Goal: Task Accomplishment & Management: Manage account settings

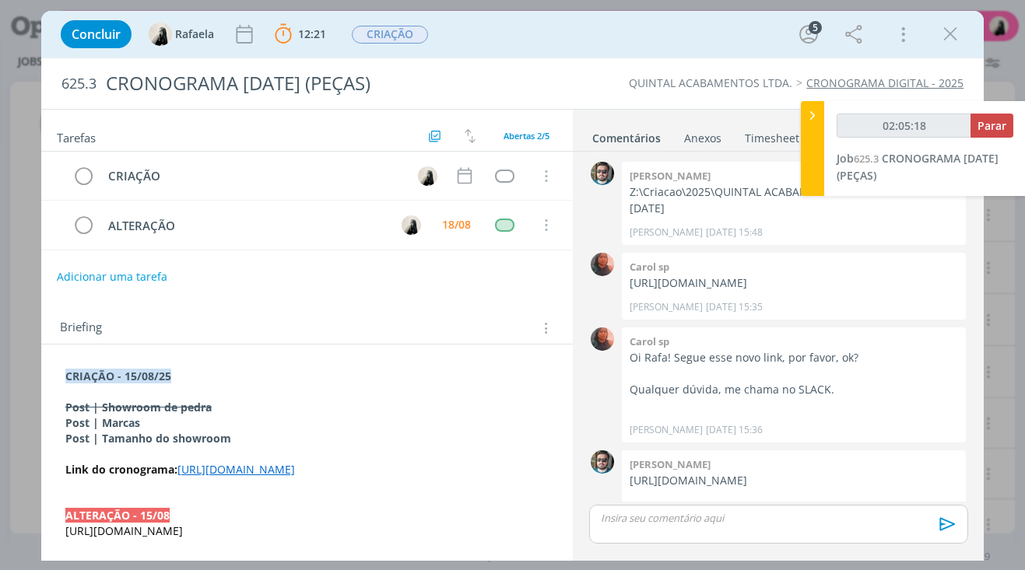
scroll to position [355, 0]
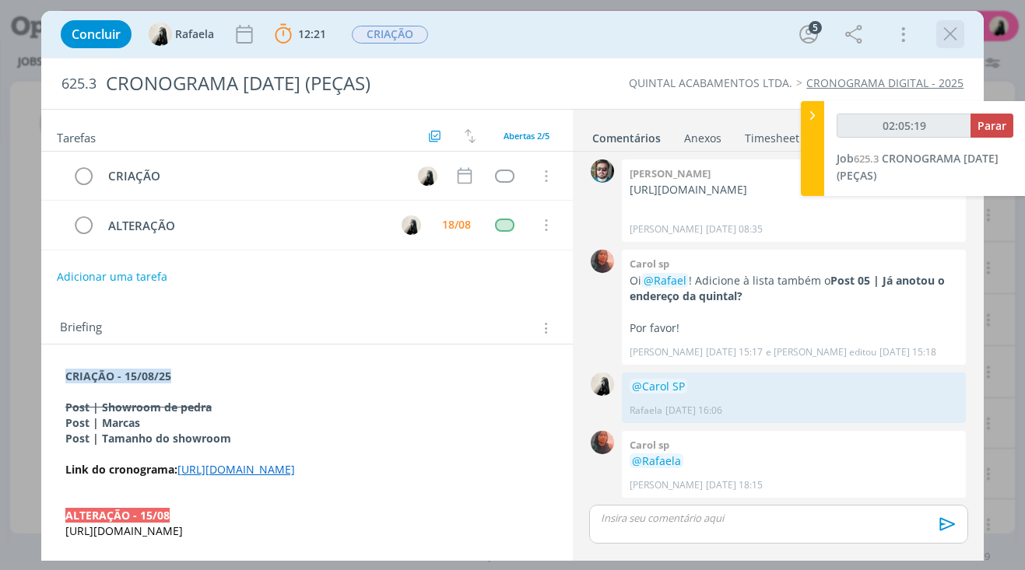
click at [956, 27] on icon "dialog" at bounding box center [949, 34] width 23 height 23
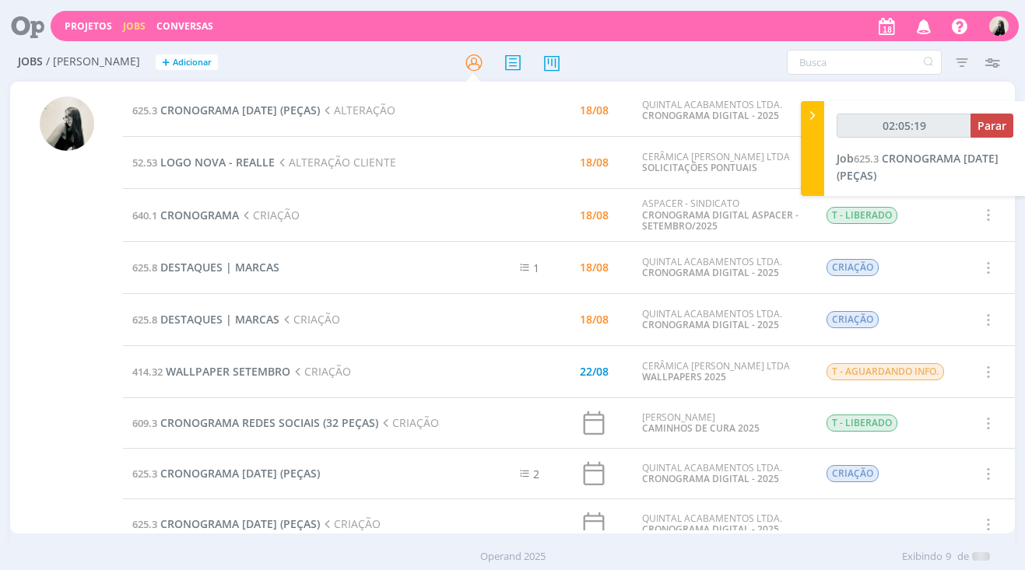
type input "02:05:20"
click at [998, 127] on span "Parar" at bounding box center [991, 125] width 29 height 15
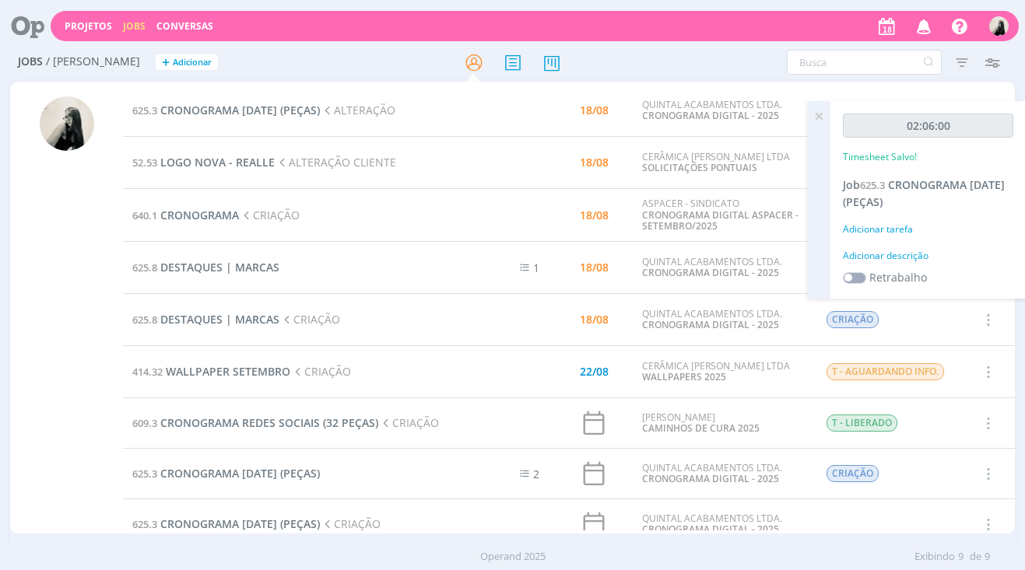
click at [347, 200] on td "640.1 CRONOGRAMA CRIAÇÃO" at bounding box center [292, 215] width 338 height 53
click at [261, 166] on span "LOGO NOVA - REALLE" at bounding box center [217, 162] width 114 height 15
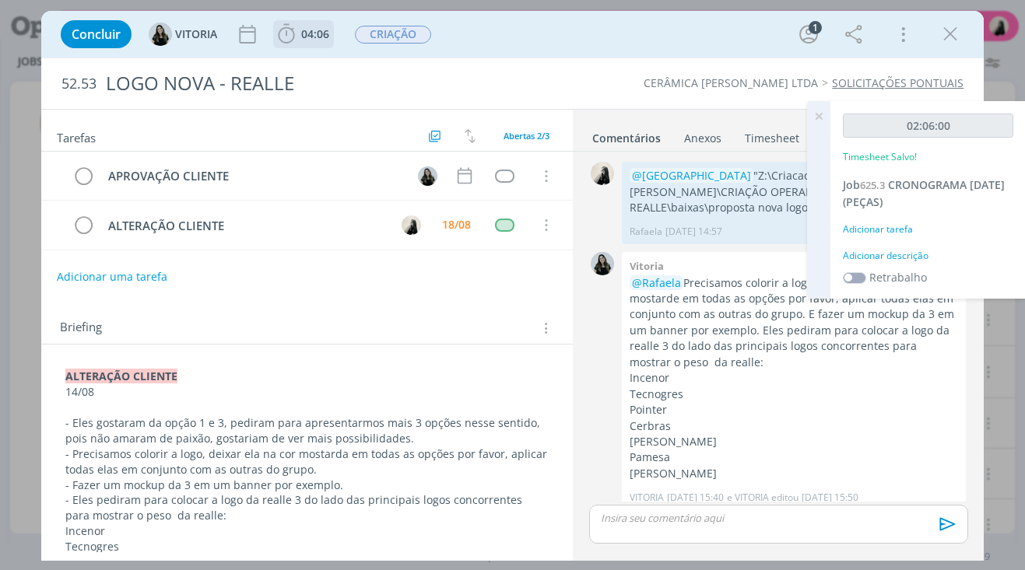
scroll to position [12, 0]
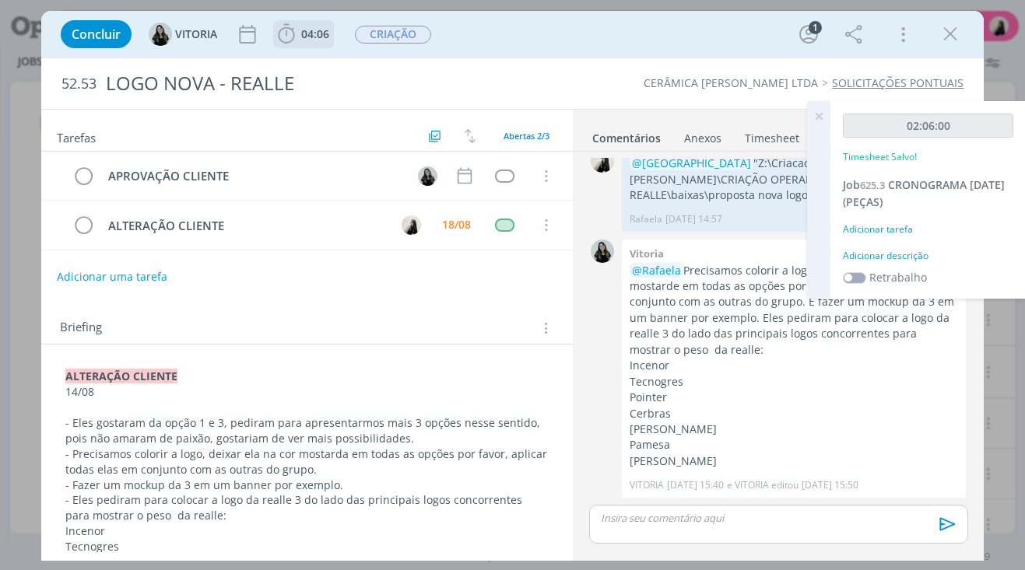
click at [289, 36] on icon "dialog" at bounding box center [286, 34] width 23 height 23
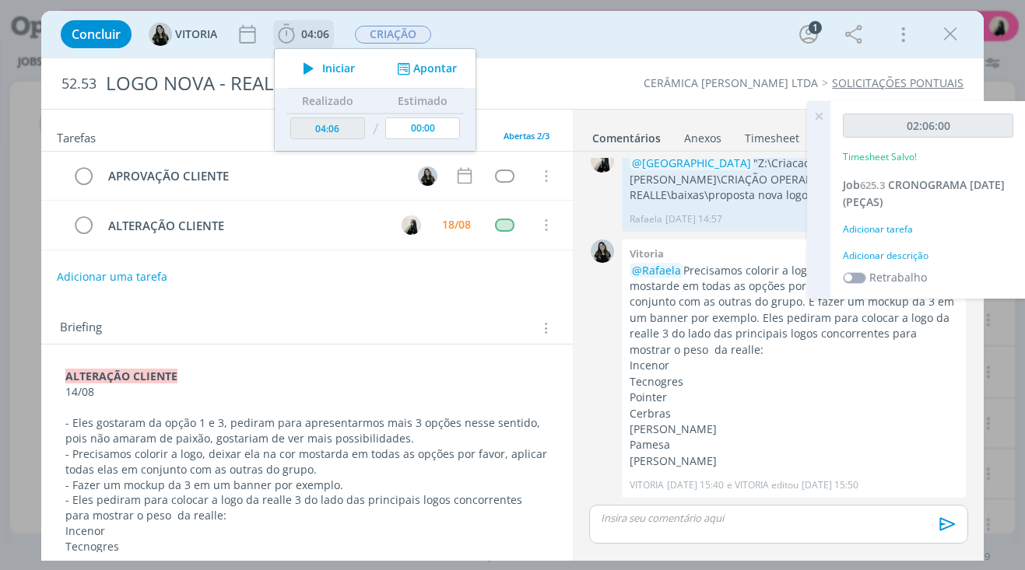
click at [312, 70] on icon "dialog" at bounding box center [308, 68] width 27 height 20
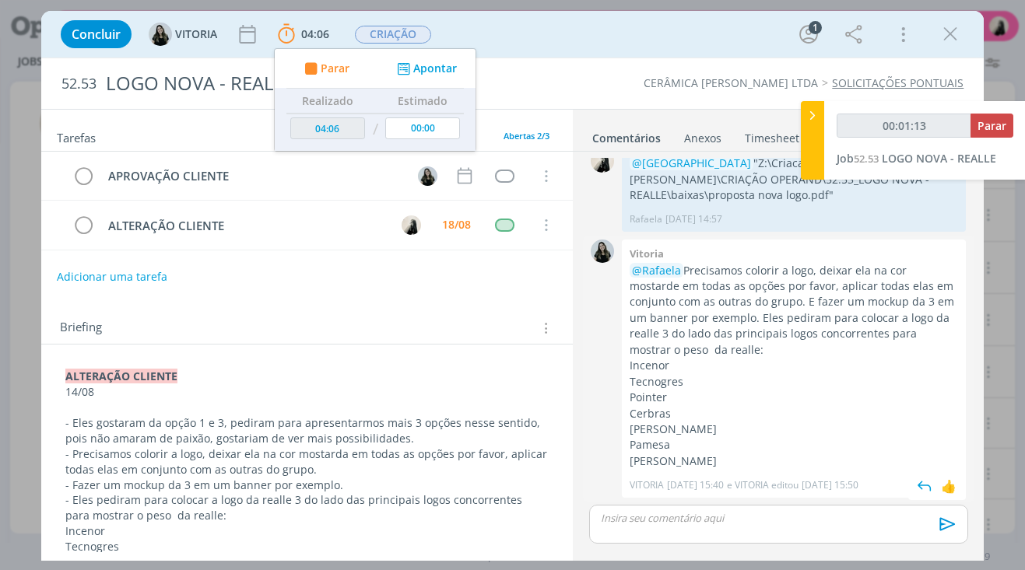
click at [754, 356] on p "@Rafaela Precisamos colorir a logo, deixar ela na cor mostarde em todas as opçõ…" at bounding box center [793, 311] width 328 height 96
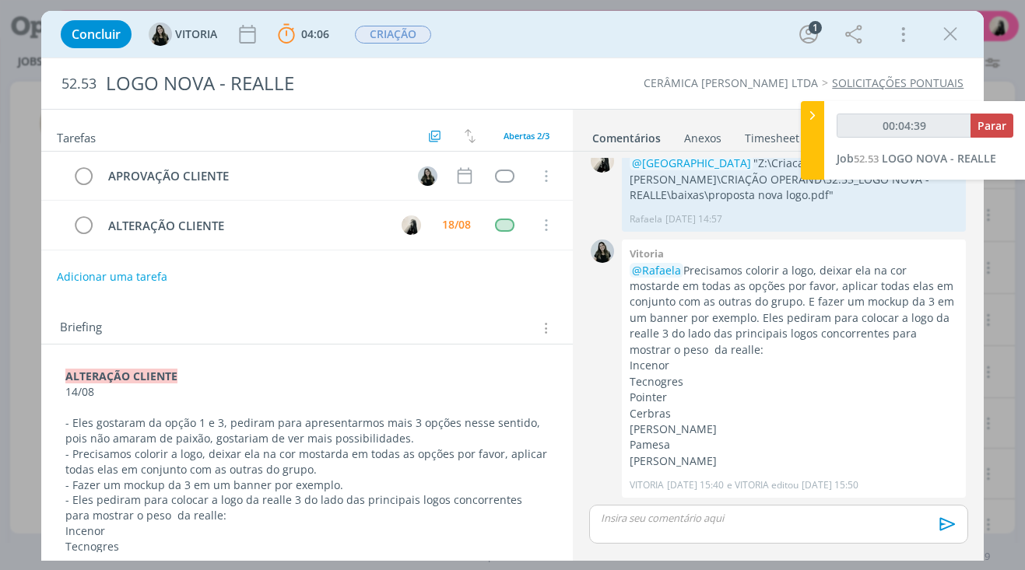
click at [412, 464] on p "- Precisamos colorir a logo, deixar ela na cor mostarda em todas as opções por …" at bounding box center [307, 462] width 484 height 31
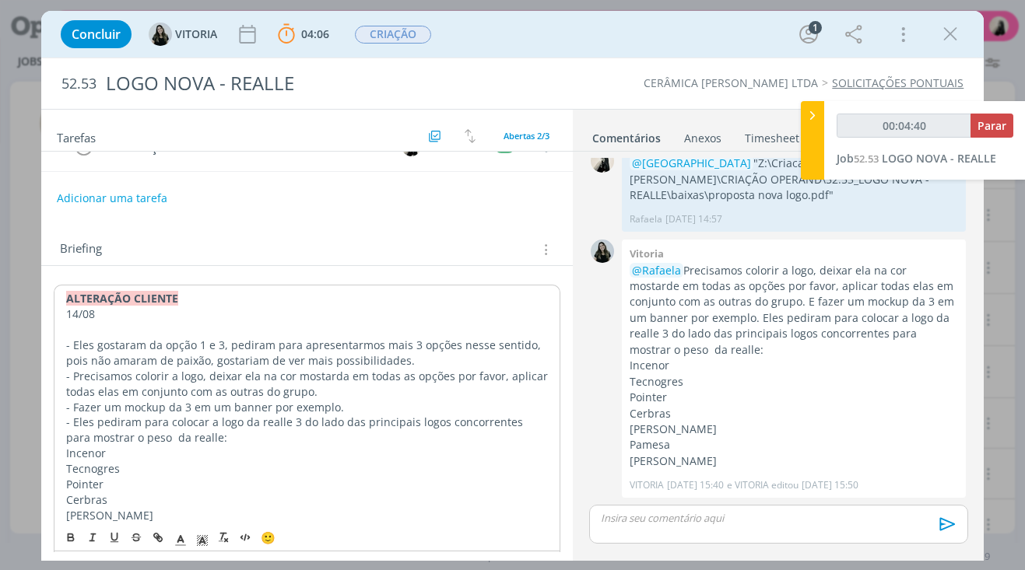
scroll to position [156, 0]
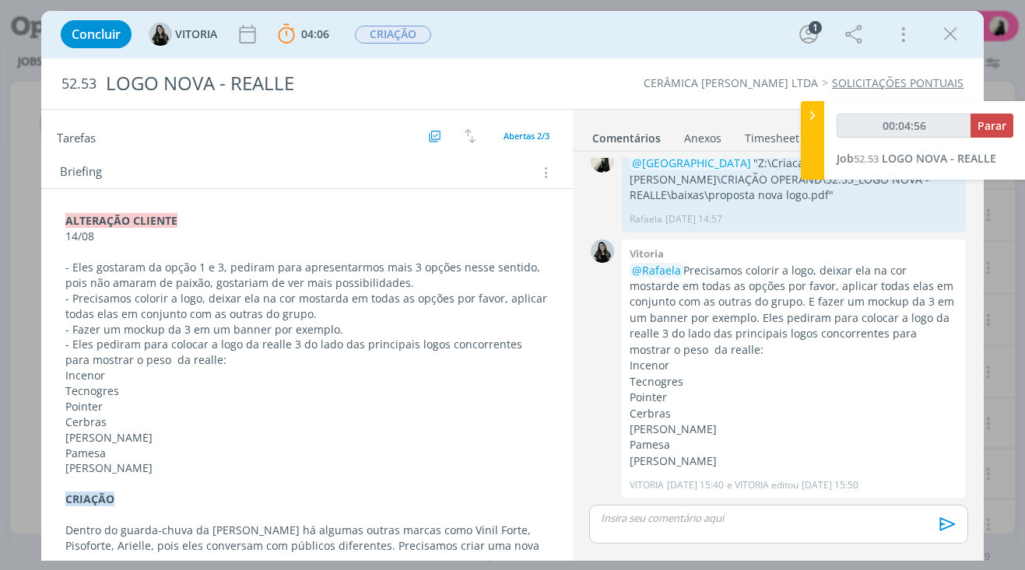
click at [715, 138] on div "Anexos 0" at bounding box center [702, 139] width 37 height 16
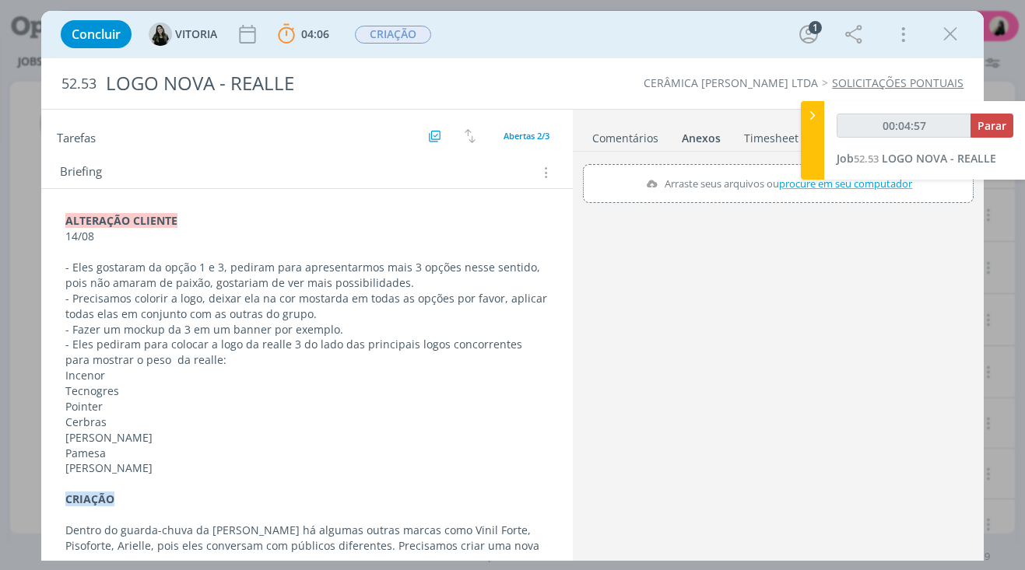
click at [618, 140] on link "Comentários" at bounding box center [625, 135] width 68 height 23
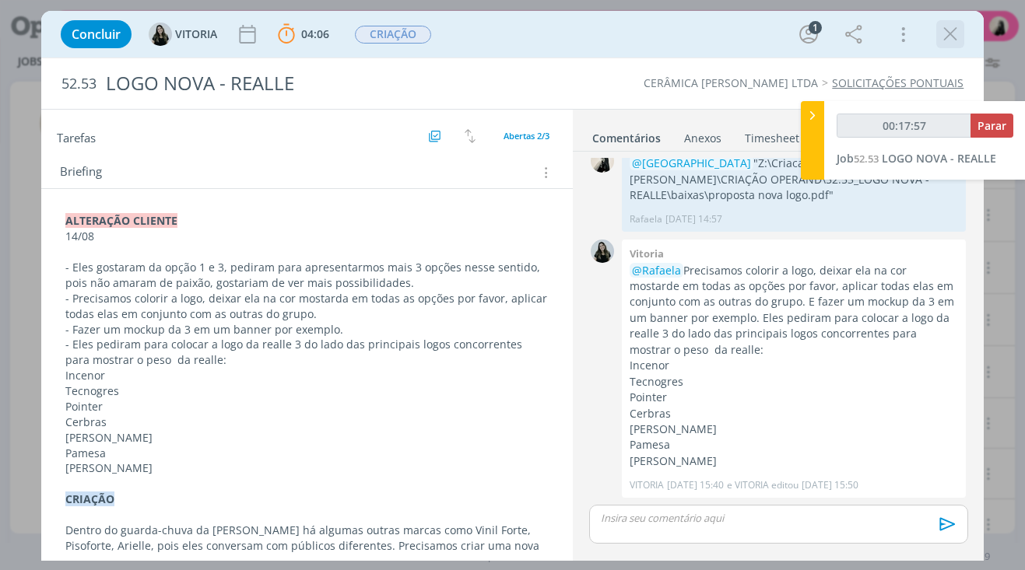
click at [951, 26] on icon "dialog" at bounding box center [949, 34] width 23 height 23
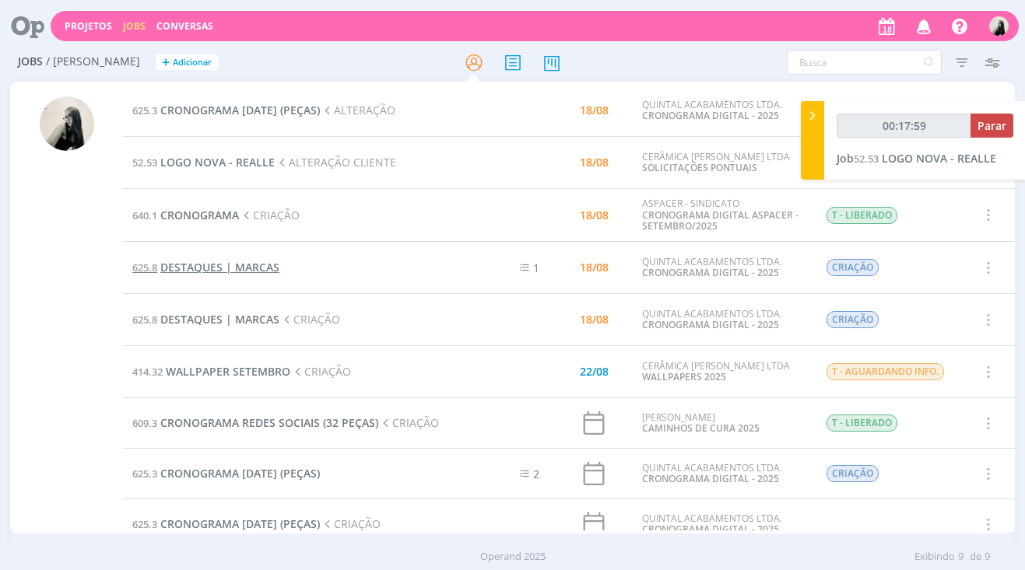
click at [223, 266] on span "DESTAQUES | MARCAS" at bounding box center [219, 267] width 119 height 15
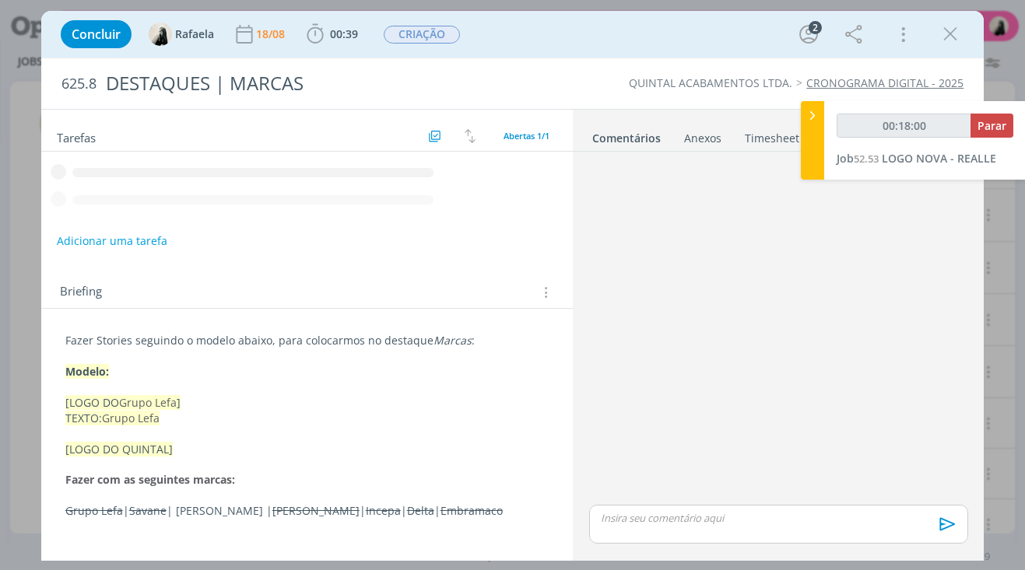
click at [699, 522] on p "dialog" at bounding box center [777, 518] width 353 height 14
type input "00:18:01"
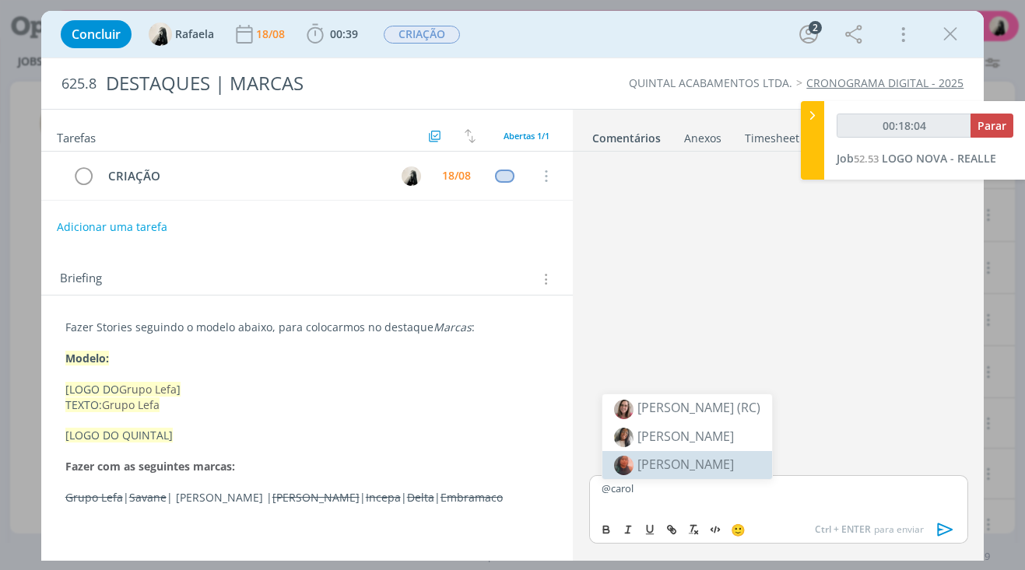
click at [691, 475] on li "[PERSON_NAME]" at bounding box center [687, 465] width 170 height 28
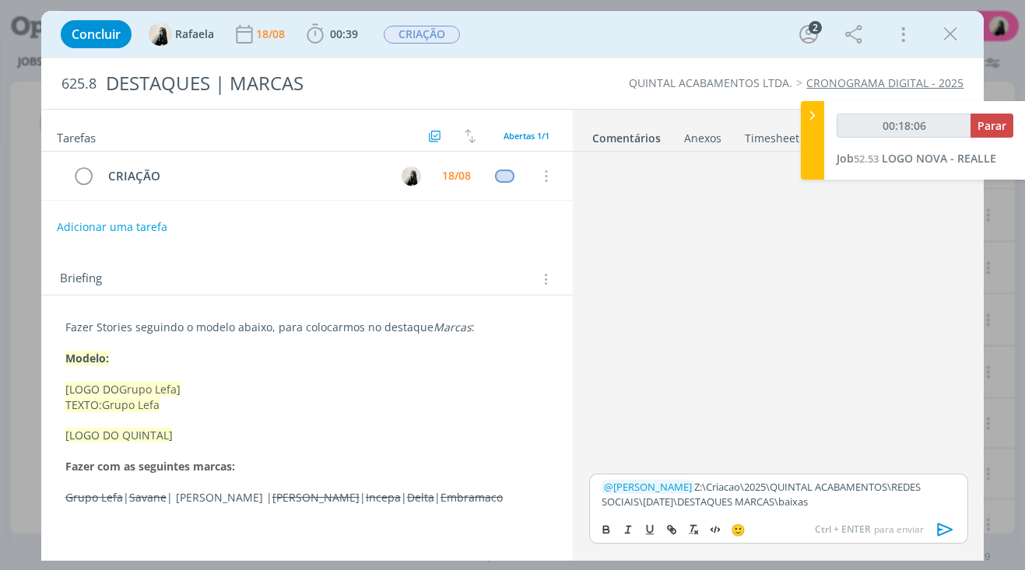
click at [948, 534] on icon "dialog" at bounding box center [945, 529] width 23 height 23
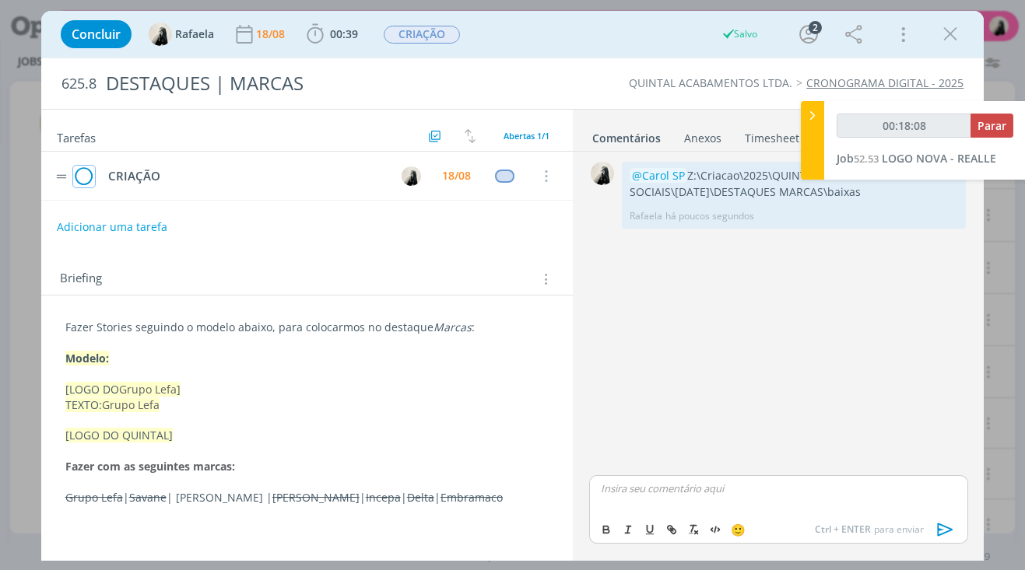
click at [83, 179] on icon "dialog" at bounding box center [84, 176] width 22 height 23
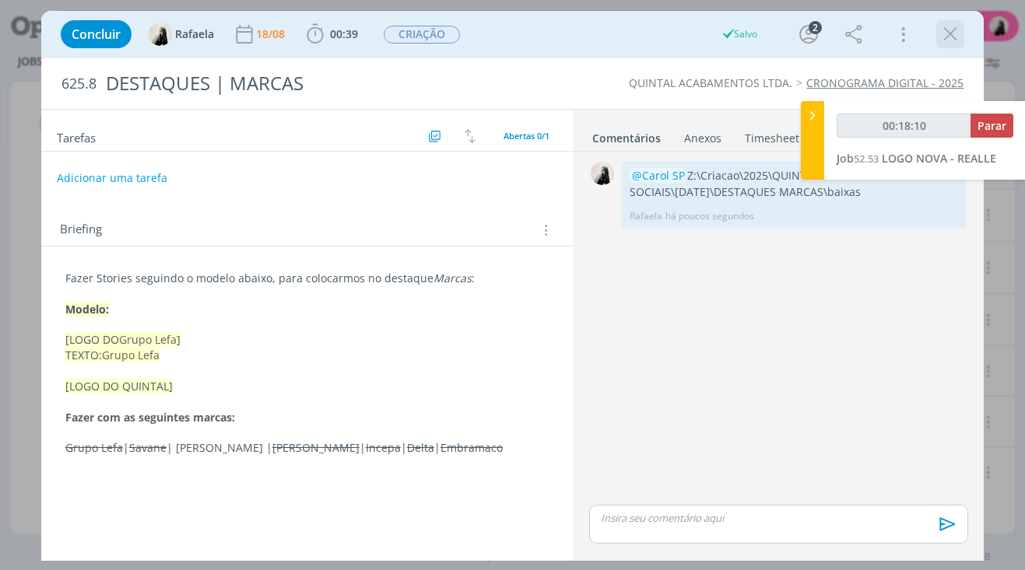
click at [952, 33] on icon "dialog" at bounding box center [949, 34] width 23 height 23
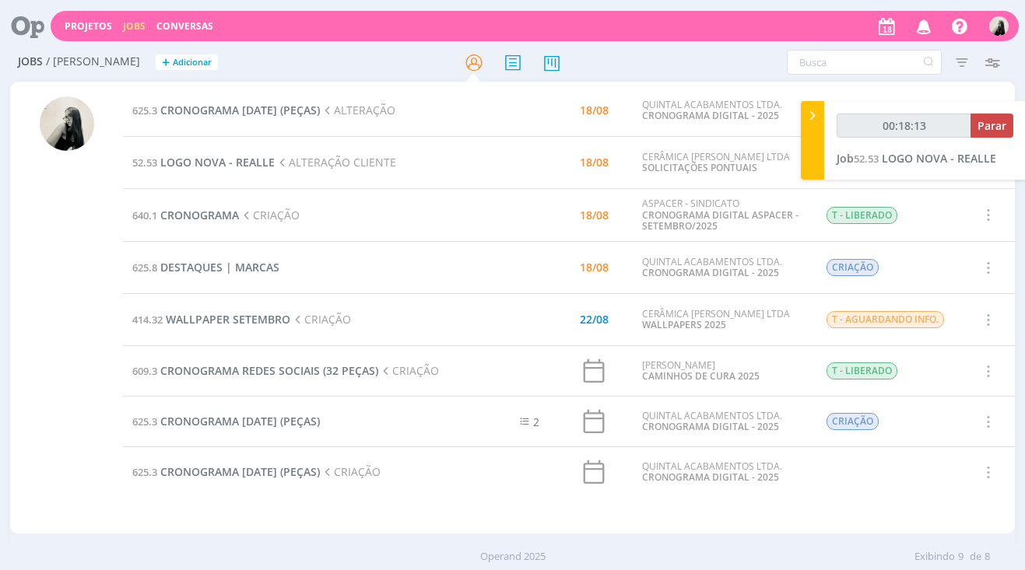
click at [990, 264] on icon "button" at bounding box center [986, 267] width 17 height 19
click at [955, 322] on link "Concluir" at bounding box center [942, 320] width 123 height 25
click at [250, 272] on span "DESTAQUES | MARCAS" at bounding box center [219, 267] width 119 height 15
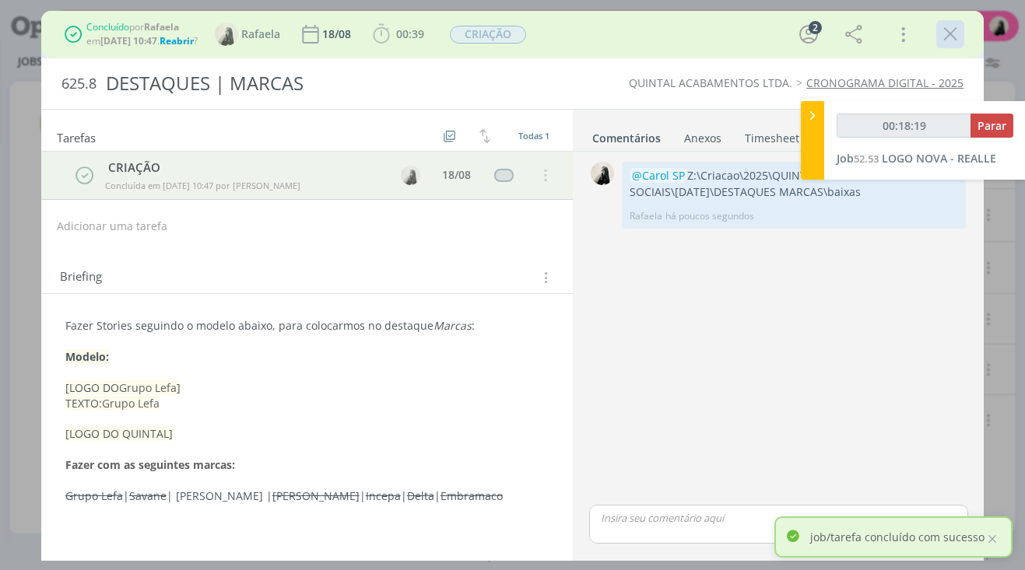
click at [956, 33] on icon "dialog" at bounding box center [949, 34] width 23 height 23
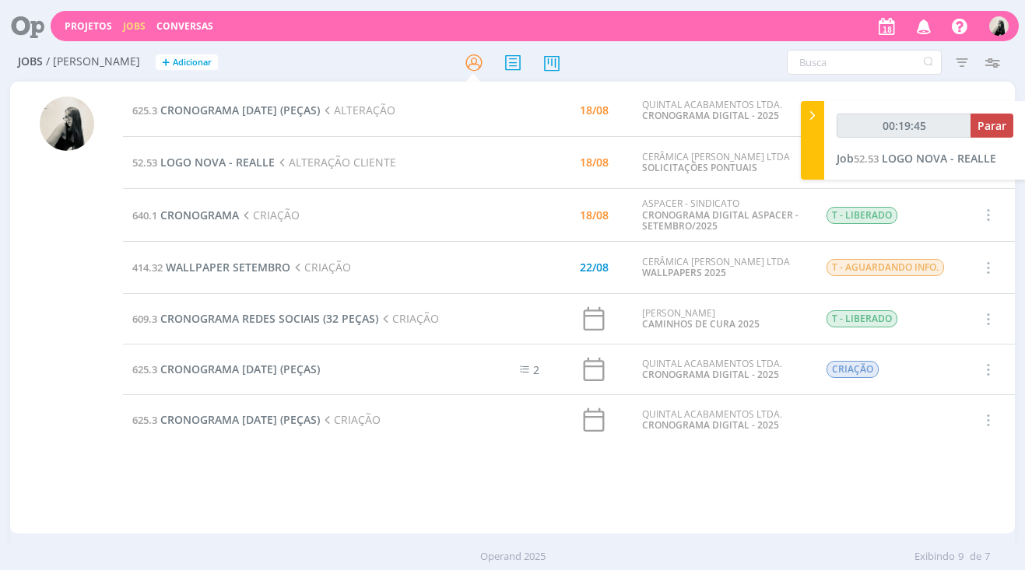
click at [320, 119] on td "625.3 CRONOGRAMA [DATE] (PEÇAS) ALTERAÇÃO" at bounding box center [292, 111] width 338 height 52
click at [319, 113] on span "CRONOGRAMA [DATE] (PEÇAS)" at bounding box center [239, 110] width 159 height 15
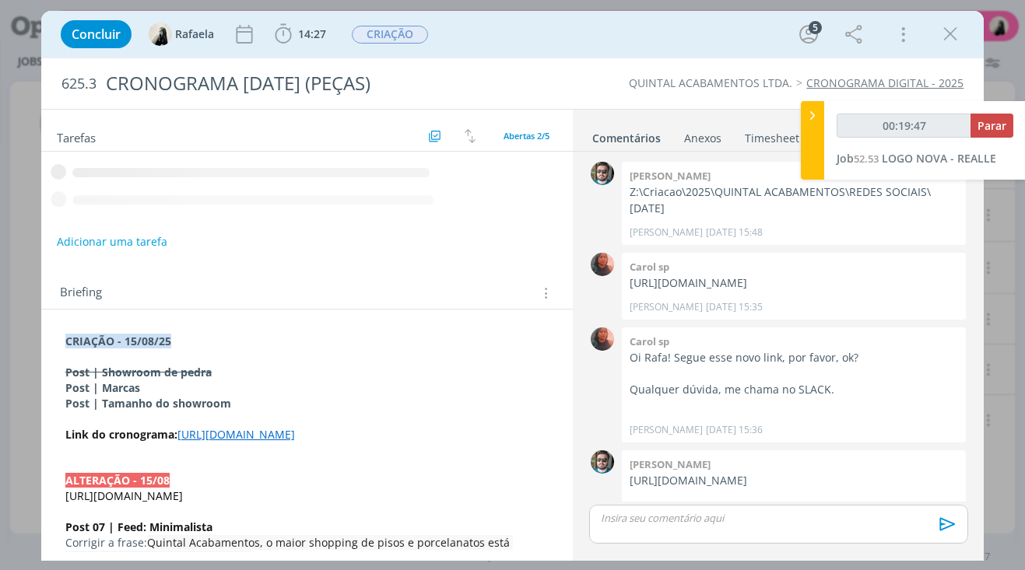
scroll to position [355, 0]
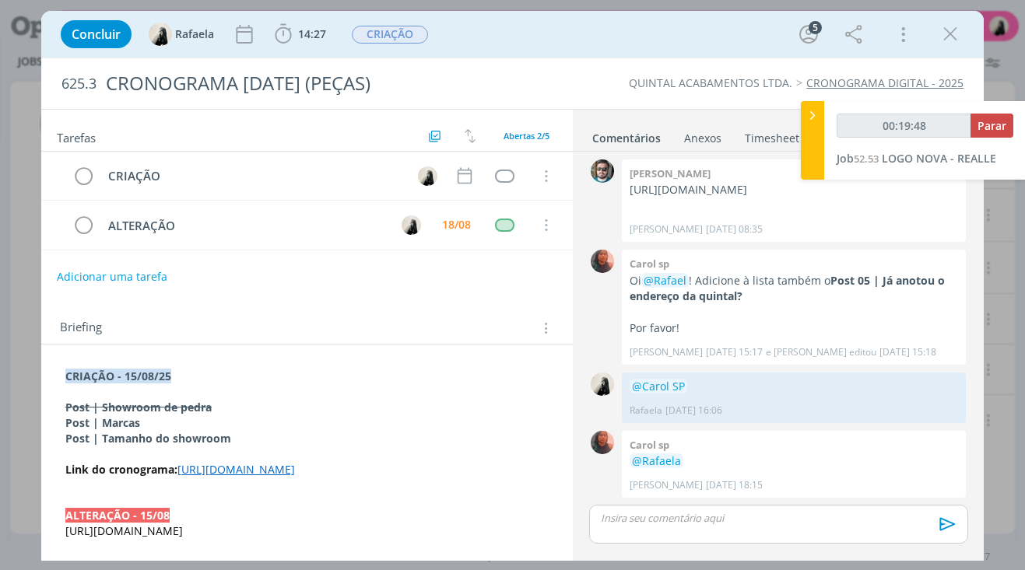
click at [142, 440] on strong "Post | Tamanho do showroom" at bounding box center [148, 438] width 166 height 15
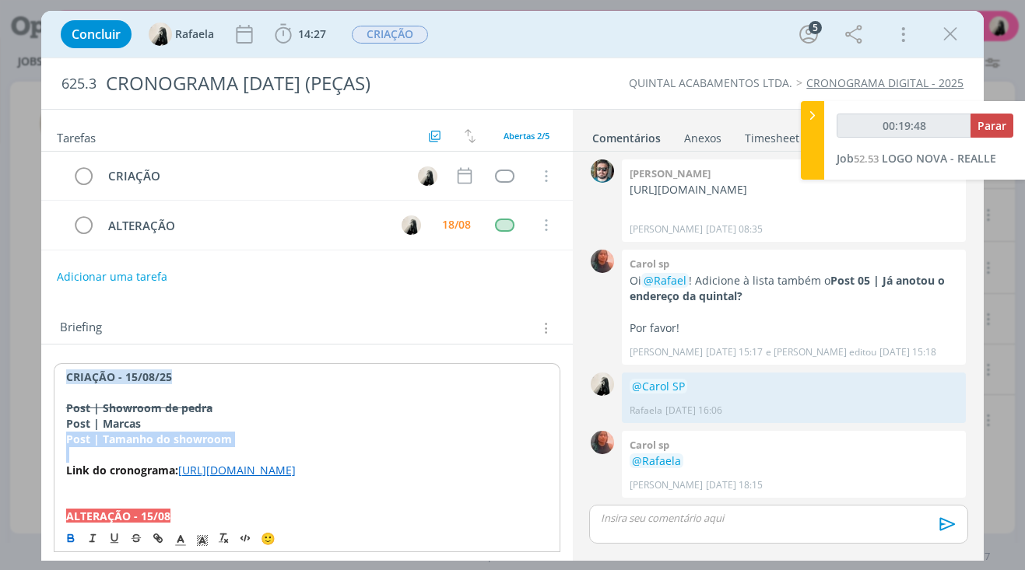
click at [142, 440] on strong "Post | Tamanho do showroom" at bounding box center [149, 439] width 166 height 15
click at [138, 538] on icon "dialog" at bounding box center [136, 538] width 12 height 12
click at [114, 421] on strong "Post | Marcas" at bounding box center [103, 423] width 75 height 15
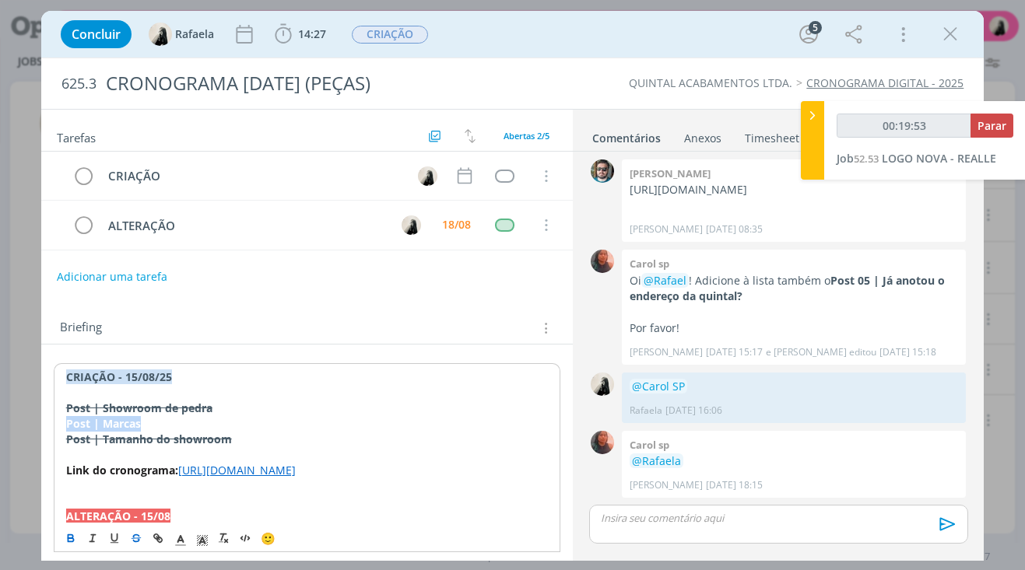
click at [142, 536] on button "dialog" at bounding box center [137, 538] width 22 height 19
click at [653, 512] on p "dialog" at bounding box center [777, 518] width 353 height 14
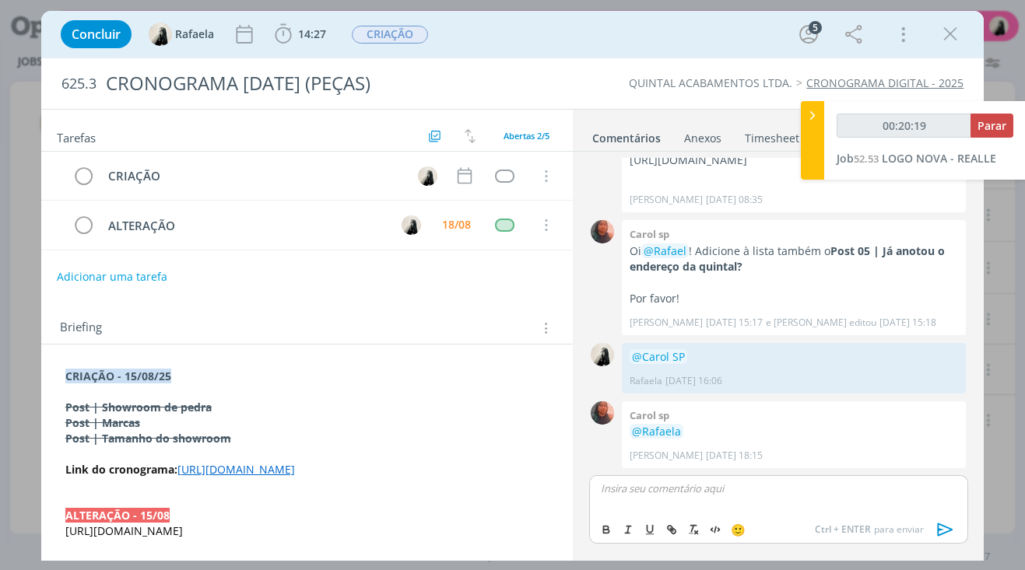
scroll to position [384, 0]
type input "00:20:20"
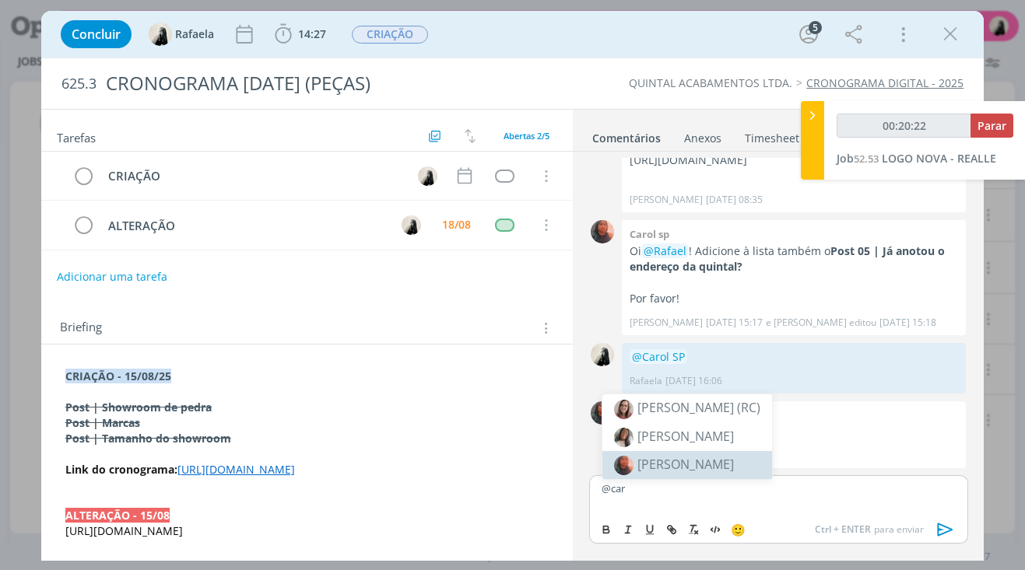
click at [660, 475] on li "[PERSON_NAME]" at bounding box center [687, 465] width 170 height 28
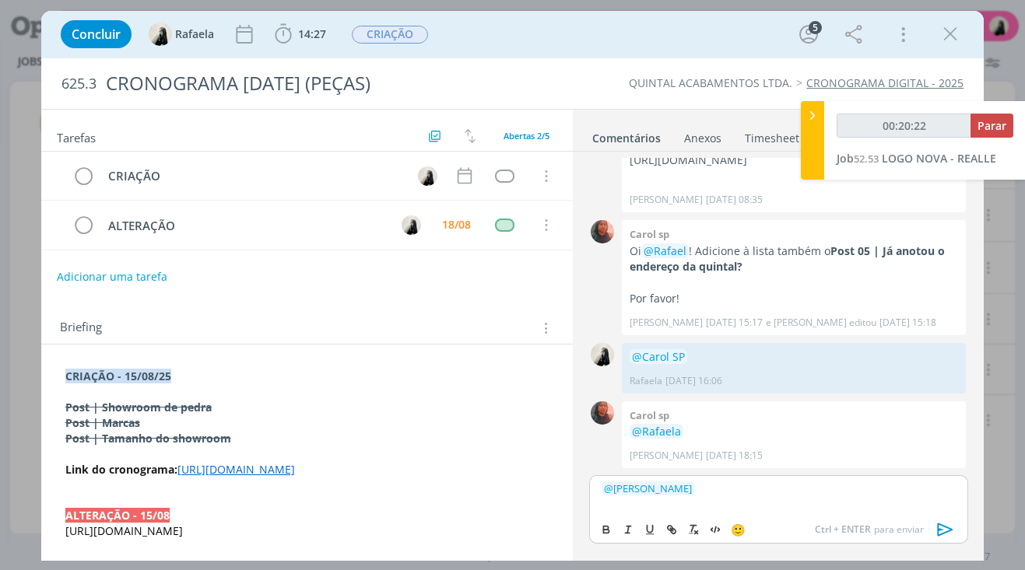
click at [955, 527] on icon "dialog" at bounding box center [945, 529] width 23 height 23
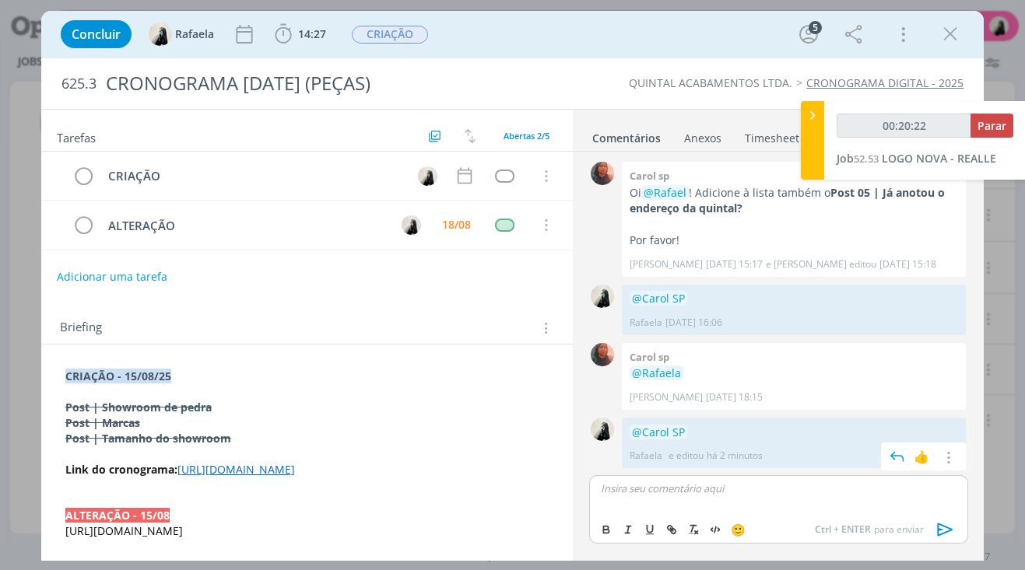
scroll to position [443, 0]
click at [93, 224] on icon "dialog" at bounding box center [84, 225] width 22 height 23
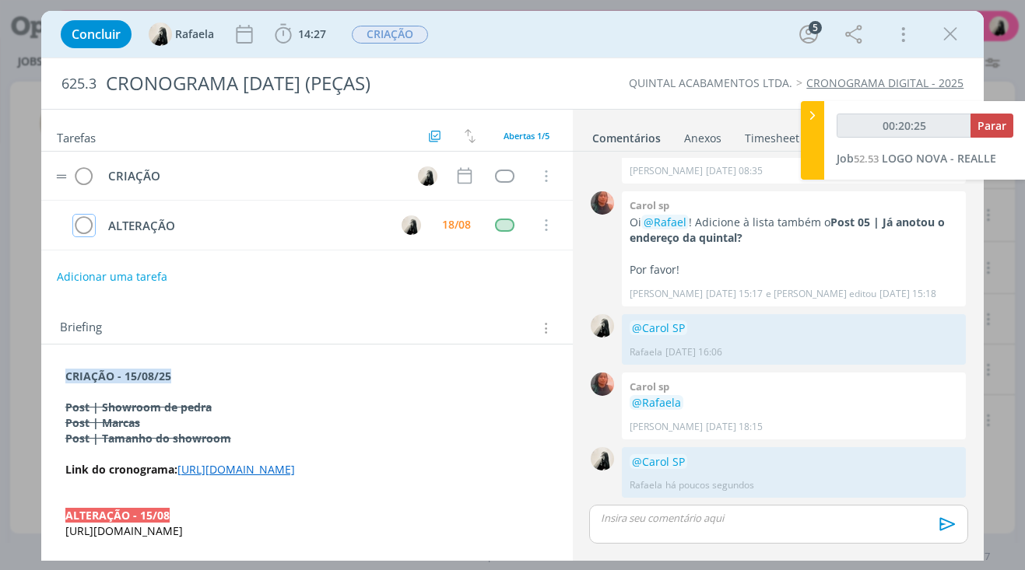
scroll to position [413, 0]
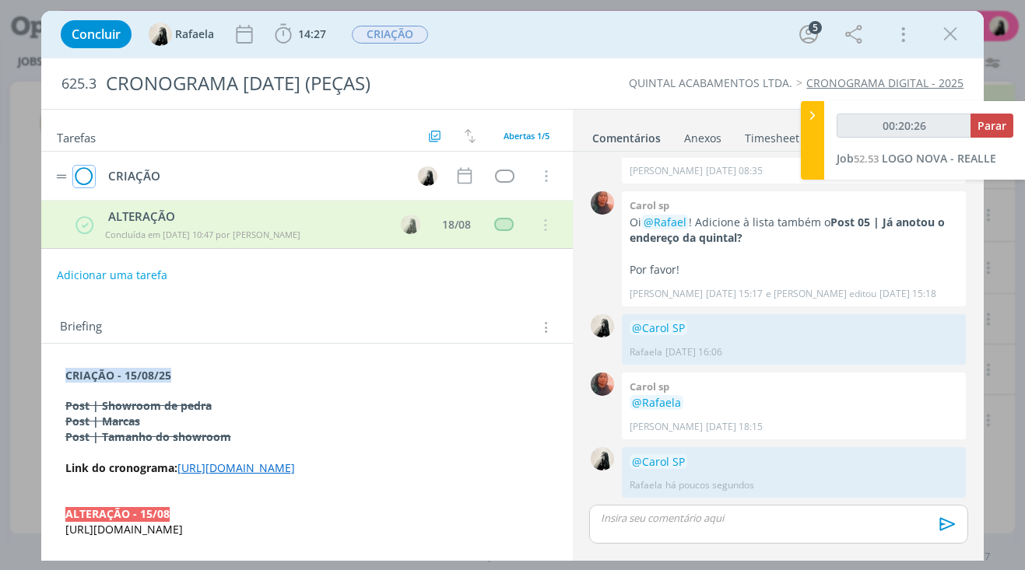
click at [80, 180] on icon "dialog" at bounding box center [84, 176] width 22 height 23
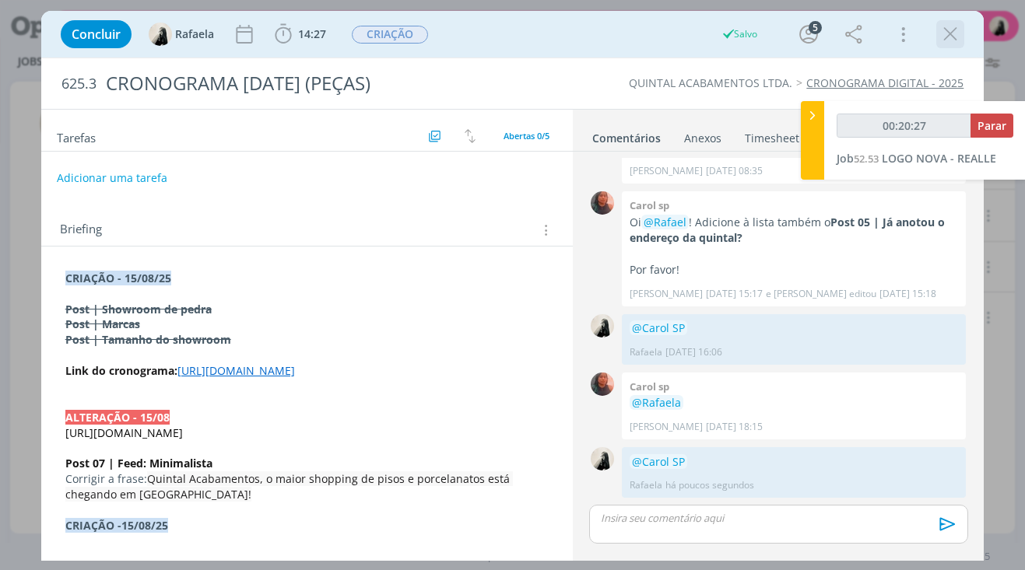
click at [951, 38] on icon "dialog" at bounding box center [949, 34] width 23 height 23
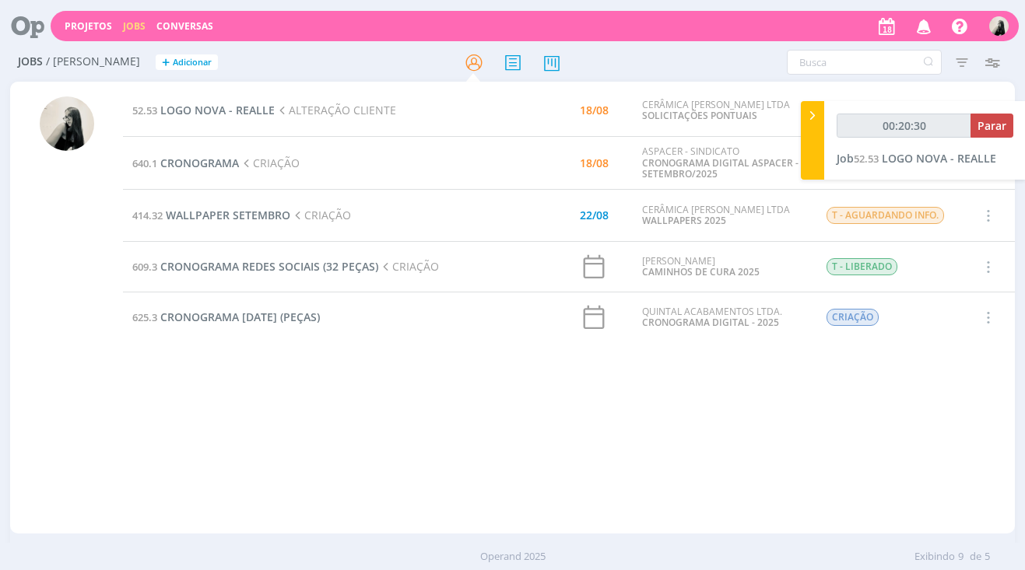
click at [691, 395] on div "52.53 LOGO NOVA - REALLE ALTERAÇÃO CLIENTE 18/08 CERÂMICA [PERSON_NAME] LTDA SO…" at bounding box center [568, 308] width 891 height 446
click at [857, 320] on span "CRIAÇÃO" at bounding box center [852, 317] width 52 height 17
click at [311, 315] on span "CRONOGRAMA [DATE] (PEÇAS)" at bounding box center [239, 317] width 159 height 15
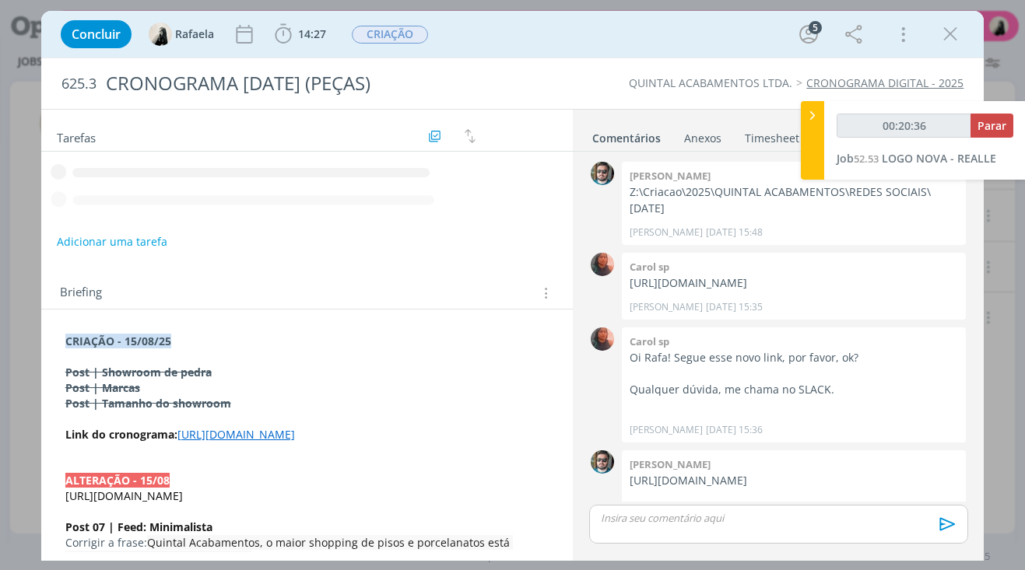
scroll to position [413, 0]
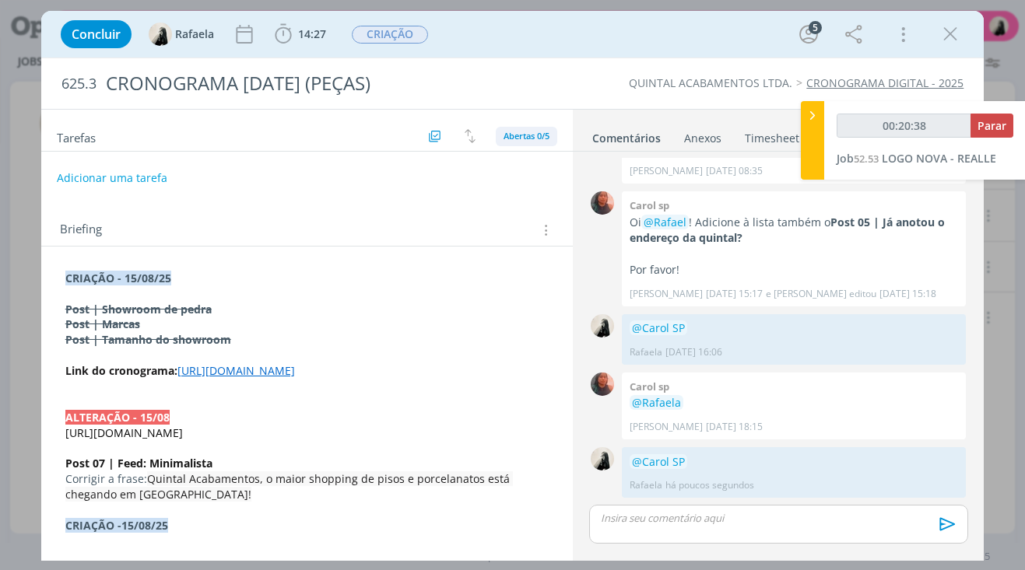
click at [518, 141] on span "Abertas 0/5" at bounding box center [526, 136] width 46 height 12
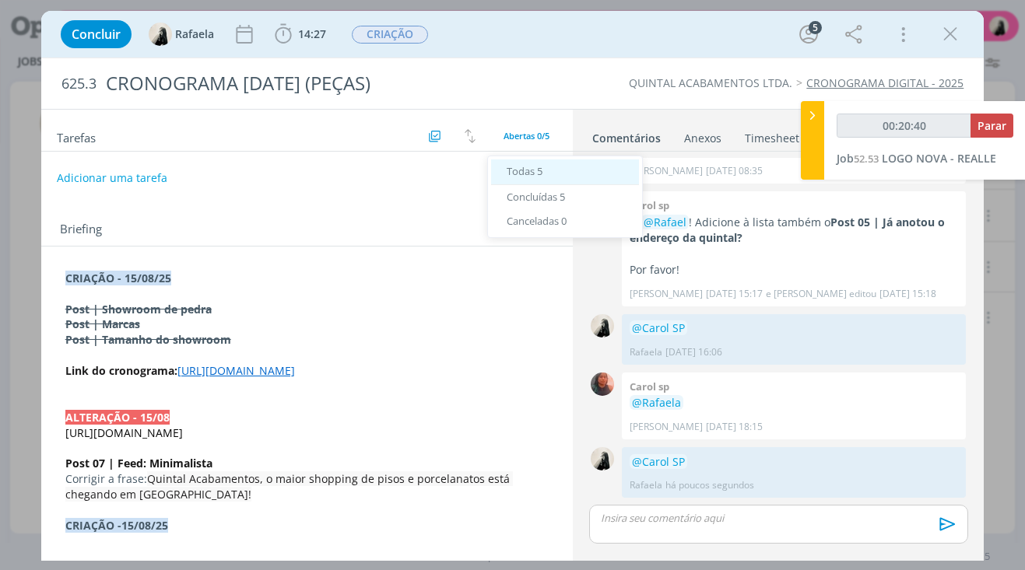
click at [534, 161] on div "Todas 5" at bounding box center [565, 172] width 148 height 26
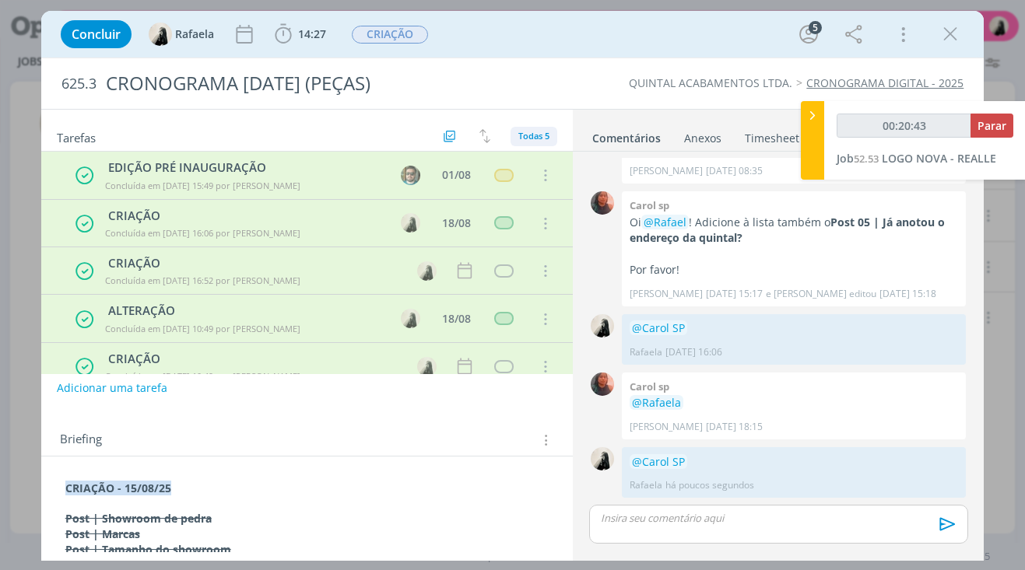
click at [535, 134] on span "Todas 5" at bounding box center [533, 136] width 31 height 12
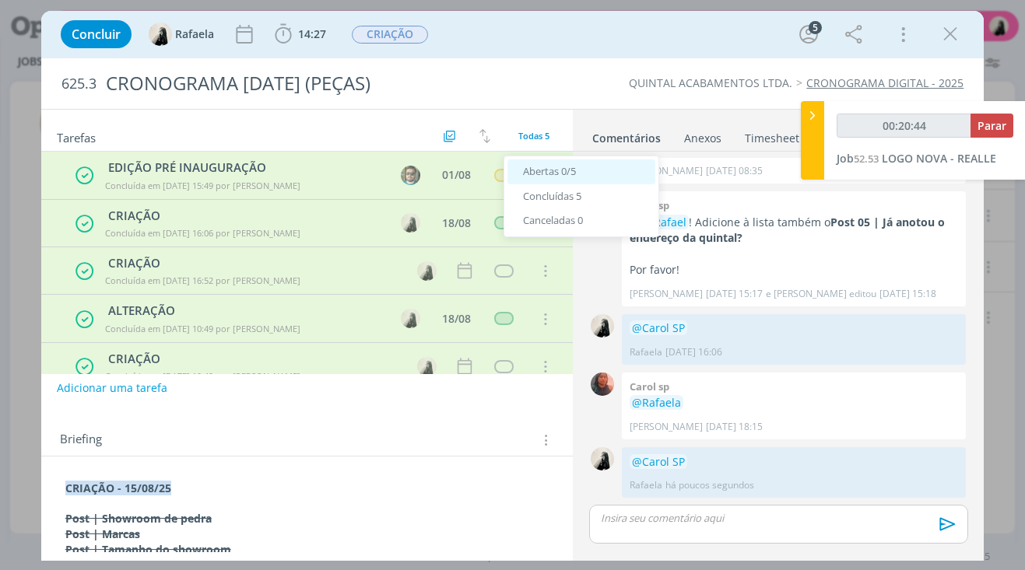
click at [547, 170] on span "Abertas 0/5" at bounding box center [549, 171] width 53 height 14
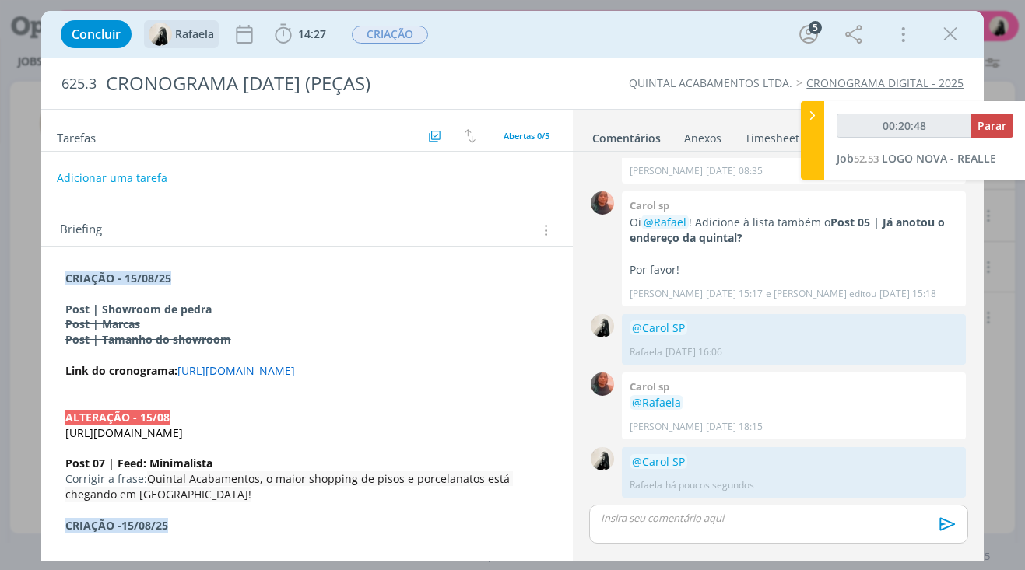
click at [177, 36] on span "Rafaela" at bounding box center [194, 34] width 39 height 11
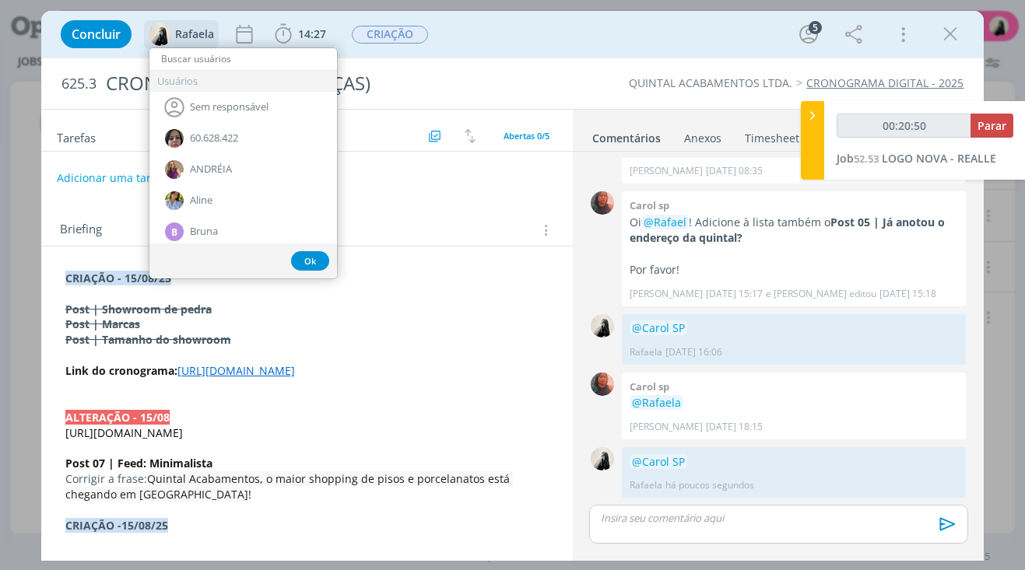
click at [177, 36] on span "Rafaela" at bounding box center [194, 34] width 39 height 11
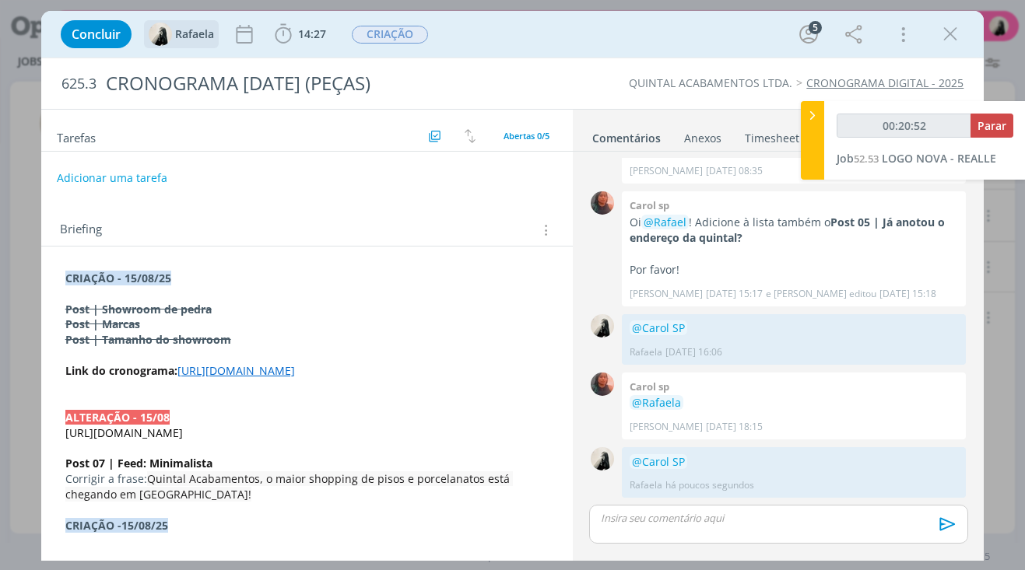
click at [189, 33] on span "Rafaela" at bounding box center [194, 34] width 39 height 11
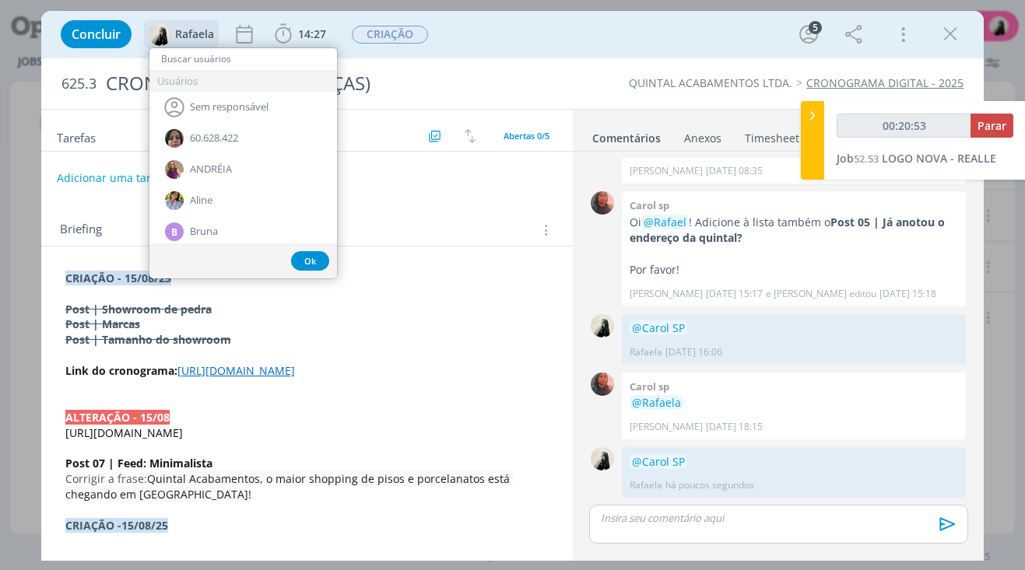
type input "00:20:54"
type input "ca"
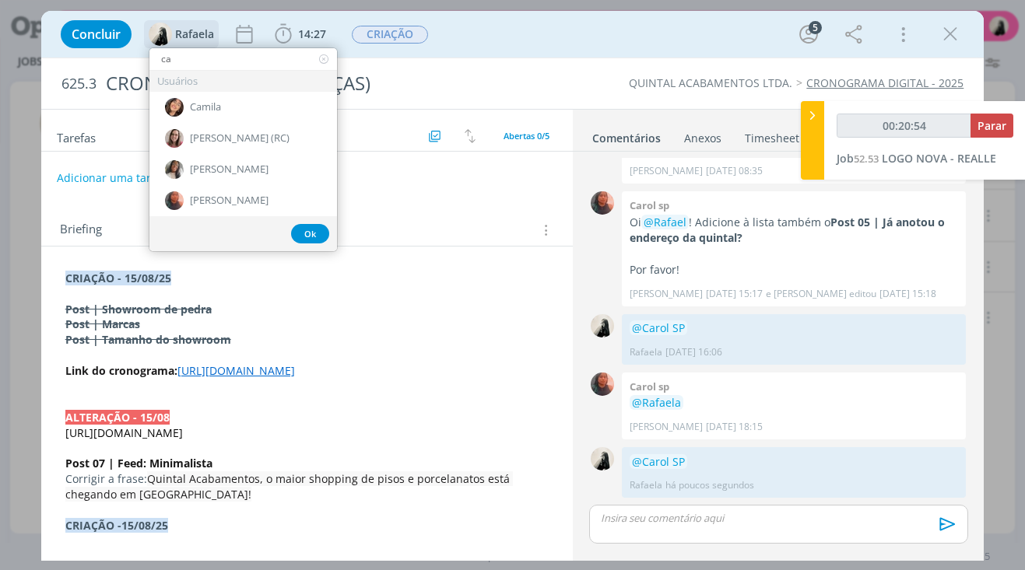
type input "00:20:55"
type input "car"
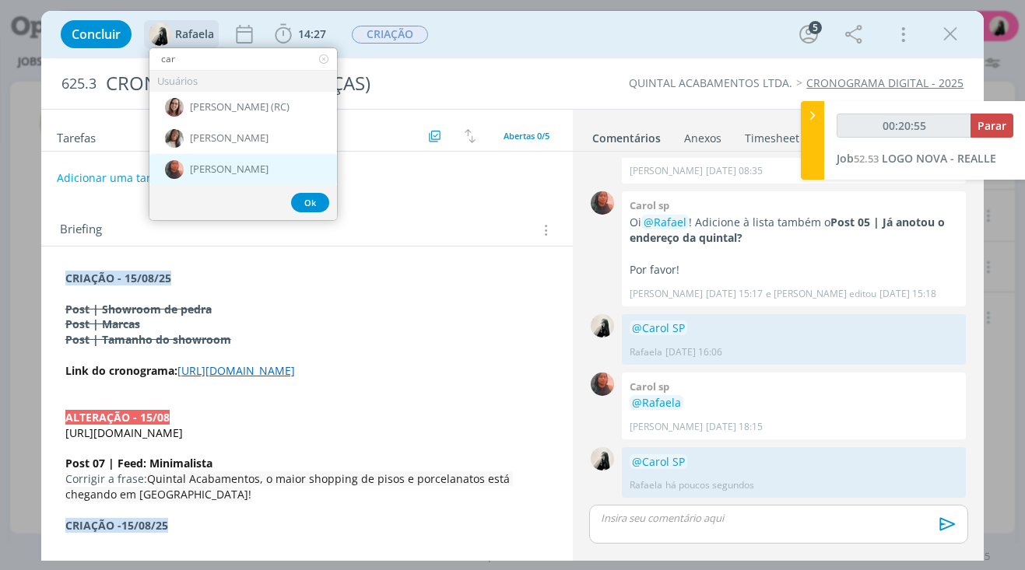
type input "00:20:56"
type input "car"
click at [245, 175] on div "[PERSON_NAME]" at bounding box center [242, 169] width 187 height 31
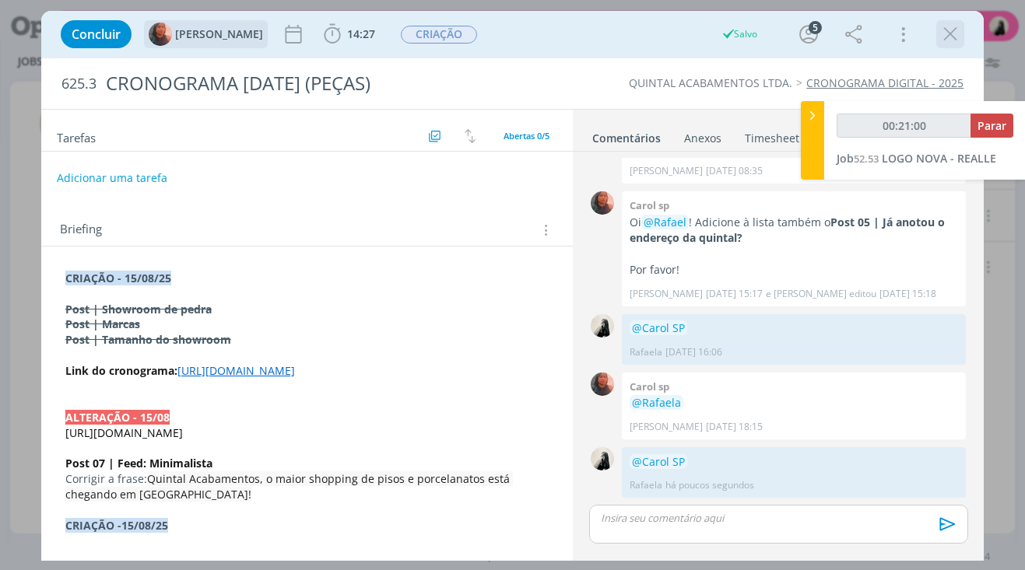
click at [951, 42] on icon "dialog" at bounding box center [949, 34] width 23 height 23
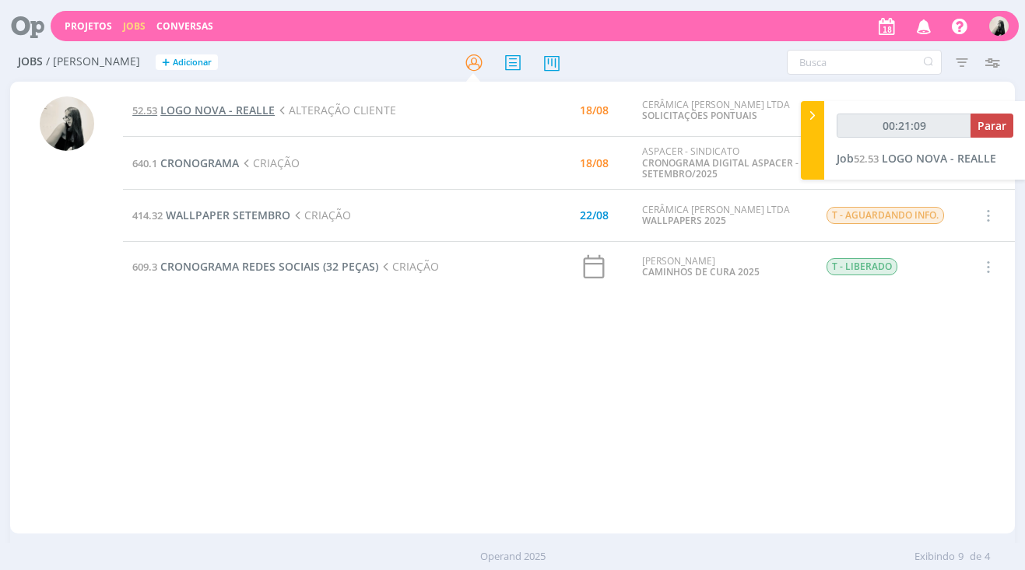
click at [250, 114] on span "LOGO NOVA - REALLE" at bounding box center [217, 110] width 114 height 15
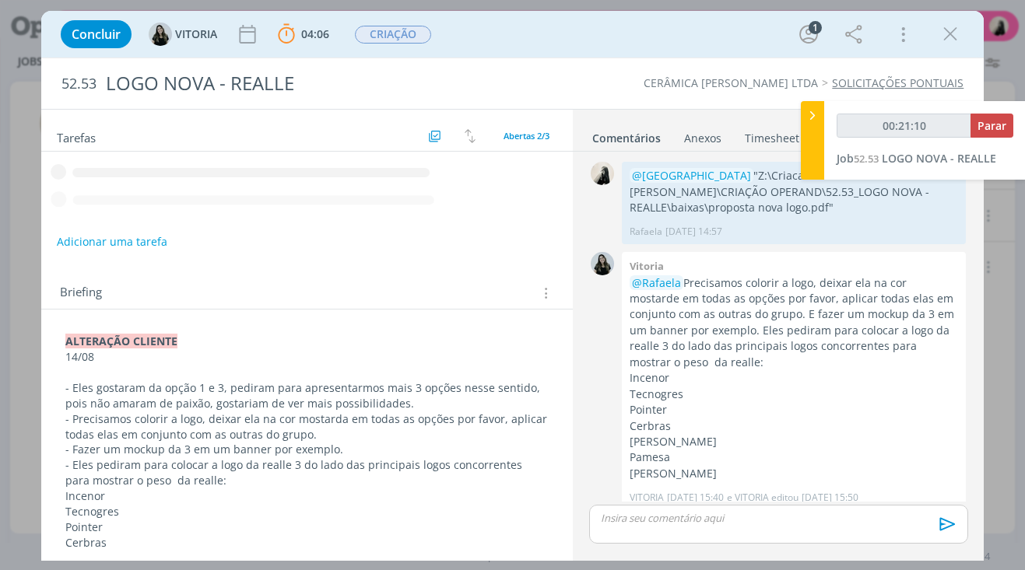
scroll to position [12, 0]
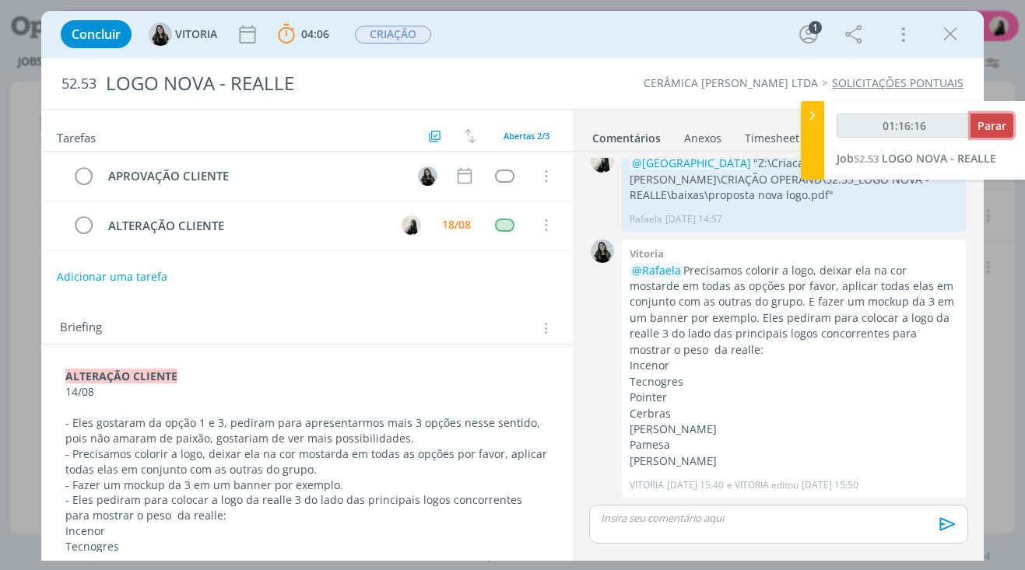
click at [1000, 128] on span "Parar" at bounding box center [991, 125] width 29 height 15
click at [954, 37] on icon "dialog" at bounding box center [949, 34] width 23 height 23
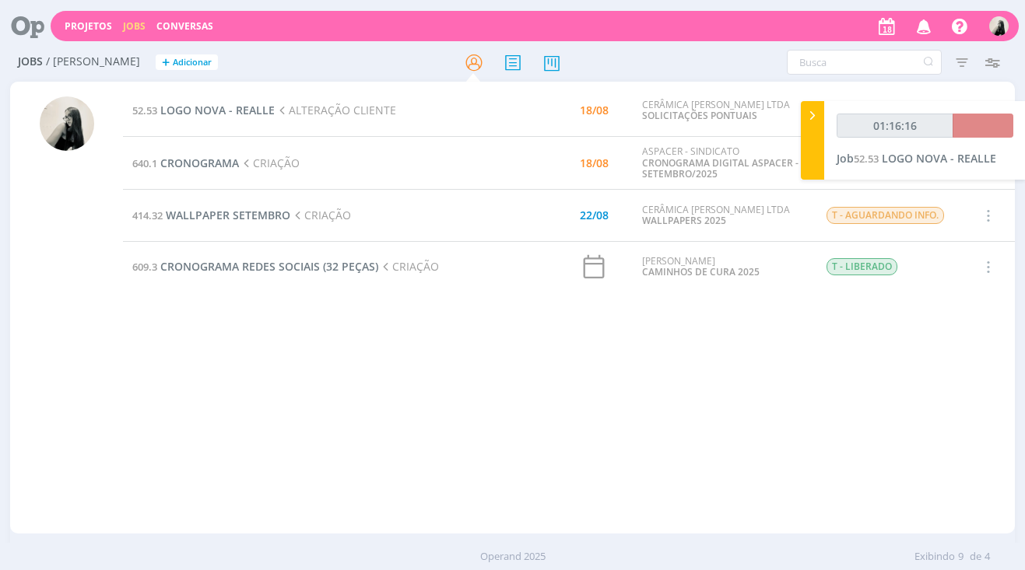
click at [513, 377] on div "52.53 LOGO NOVA - REALLE ALTERAÇÃO CLIENTE 18/08 CERÂMICA [PERSON_NAME] LTDA SO…" at bounding box center [568, 308] width 891 height 446
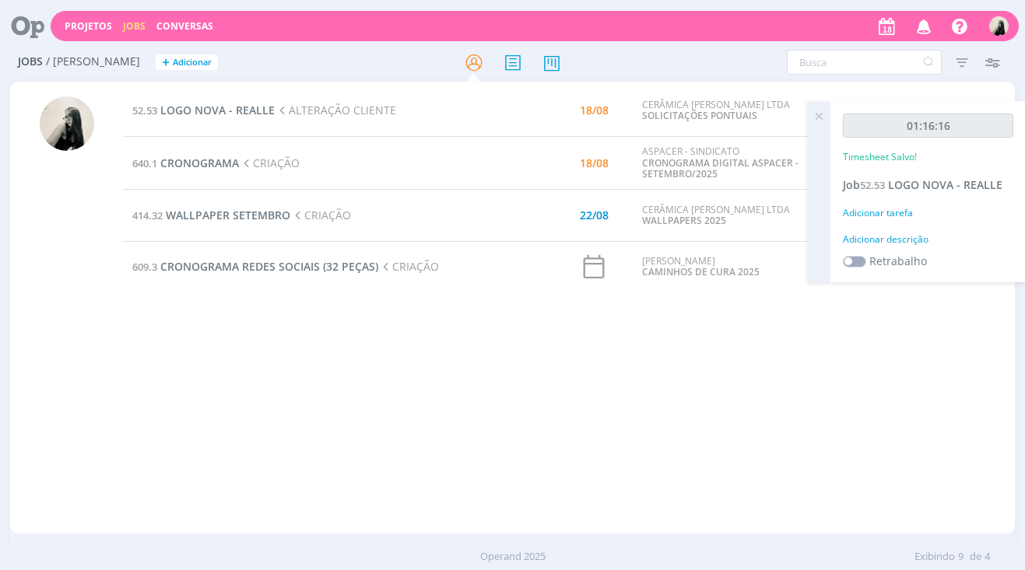
type input "01:17:00"
click at [208, 166] on span "CRONOGRAMA" at bounding box center [199, 163] width 79 height 15
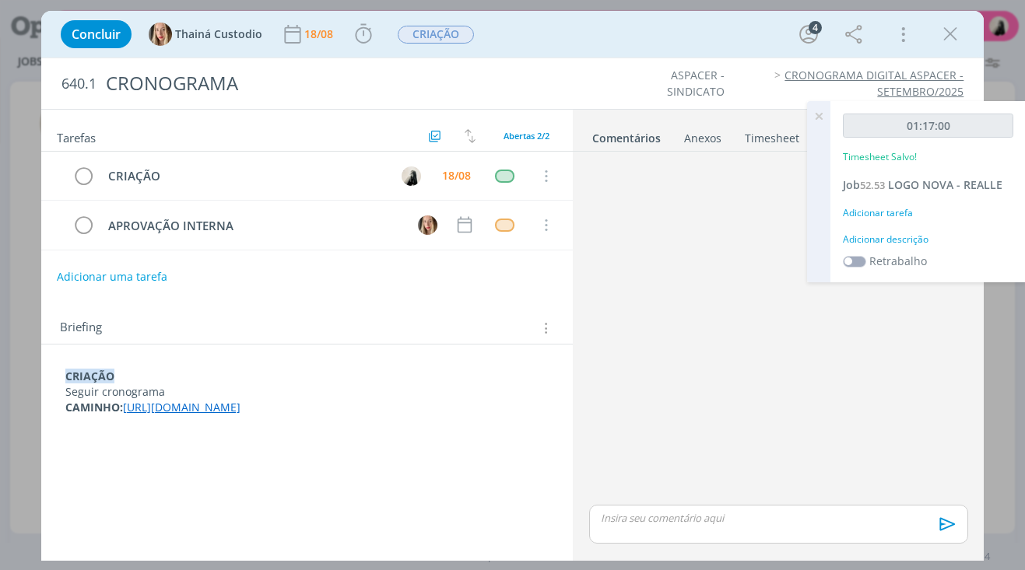
click at [212, 415] on link "[URL][DOMAIN_NAME]" at bounding box center [181, 407] width 117 height 15
click at [201, 415] on link "[URL][DOMAIN_NAME]" at bounding box center [182, 408] width 117 height 15
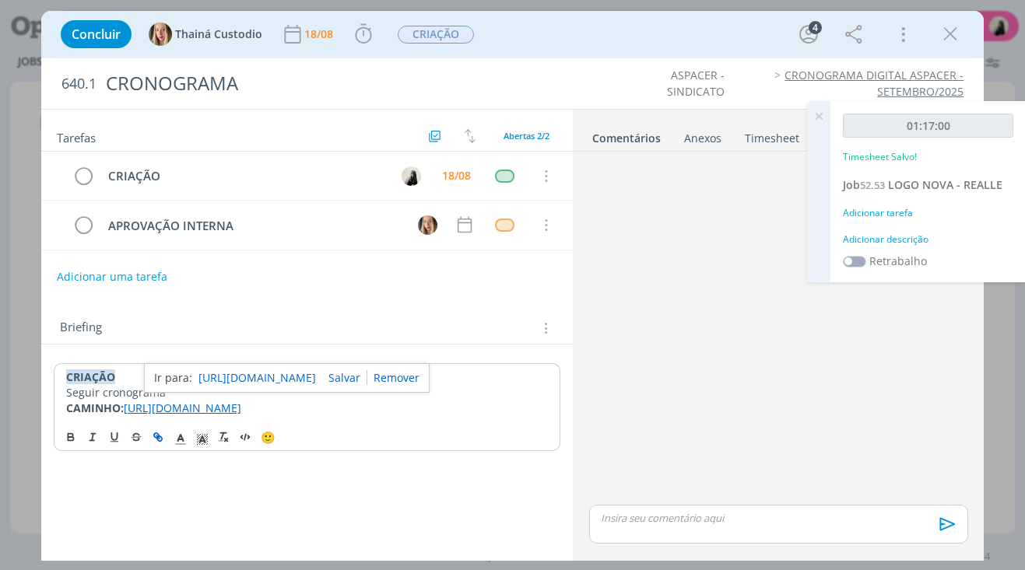
click at [239, 373] on link "[URL][DOMAIN_NAME]" at bounding box center [256, 378] width 117 height 20
drag, startPoint x: 961, startPoint y: 34, endPoint x: 940, endPoint y: 47, distance: 24.8
click at [961, 34] on icon "dialog" at bounding box center [949, 34] width 23 height 23
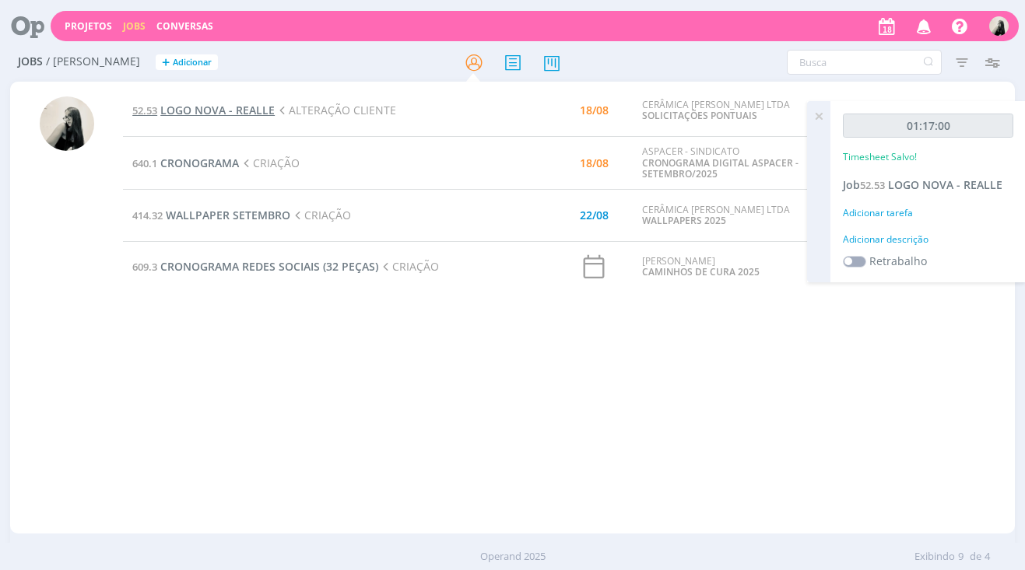
click at [219, 113] on span "LOGO NOVA - REALLE" at bounding box center [217, 110] width 114 height 15
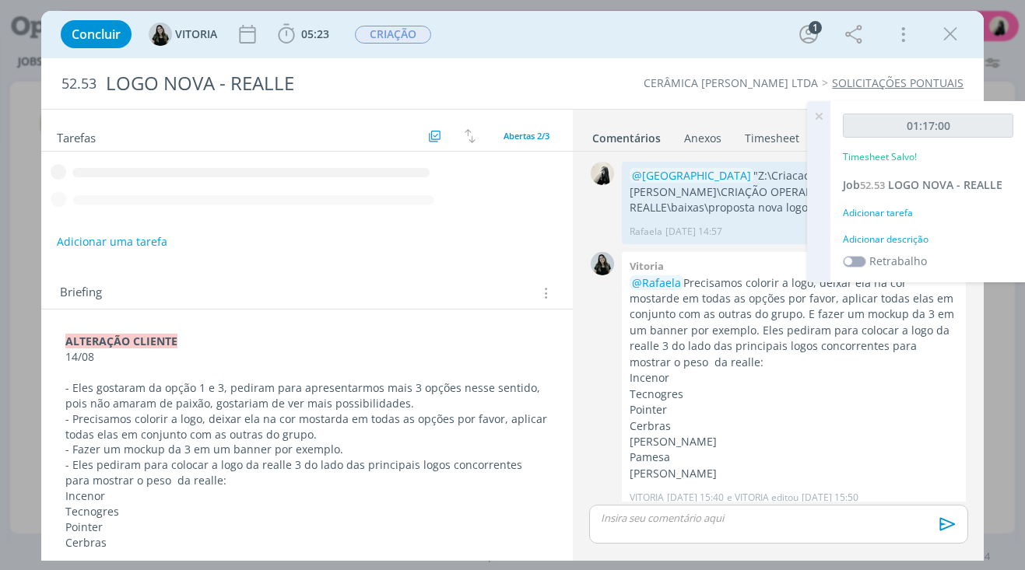
scroll to position [12, 0]
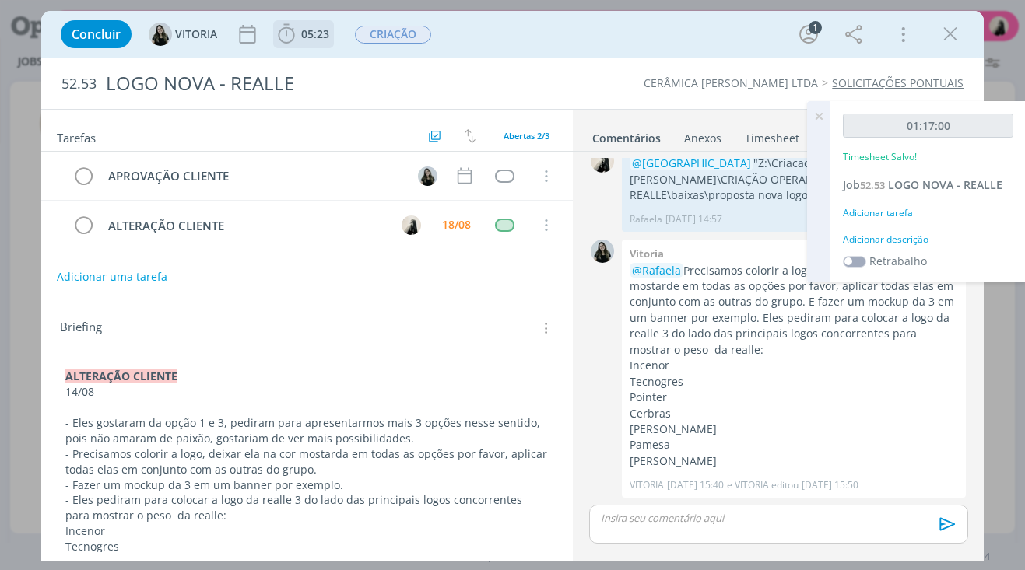
click at [294, 37] on icon "dialog" at bounding box center [286, 33] width 16 height 19
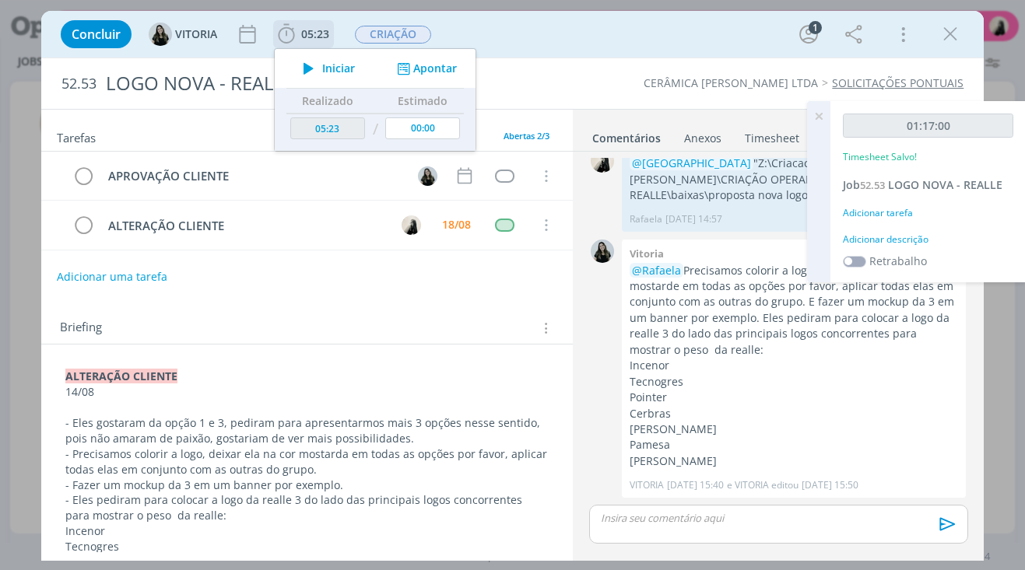
click at [308, 66] on icon "dialog" at bounding box center [308, 68] width 27 height 20
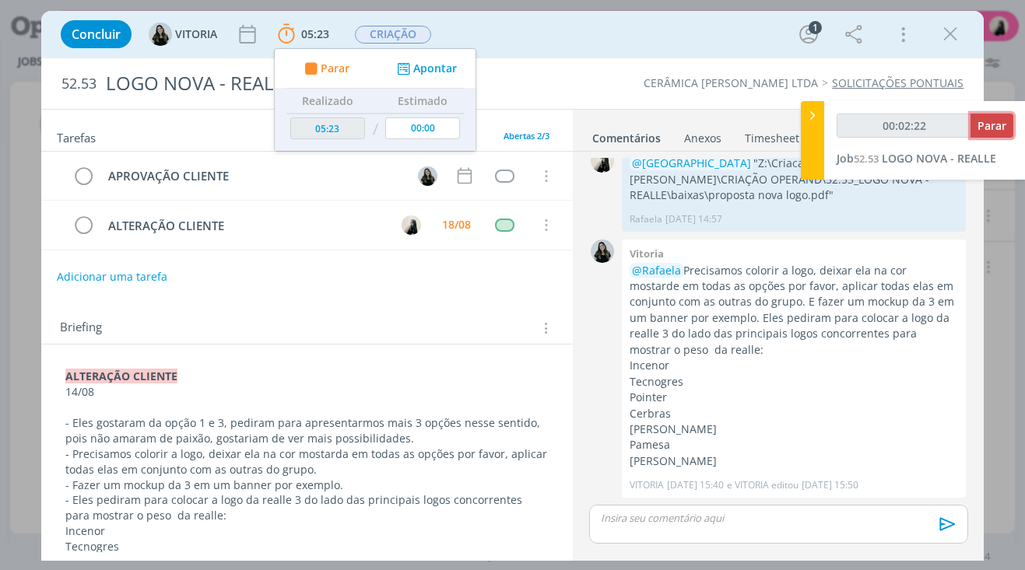
click at [988, 130] on span "Parar" at bounding box center [991, 125] width 29 height 15
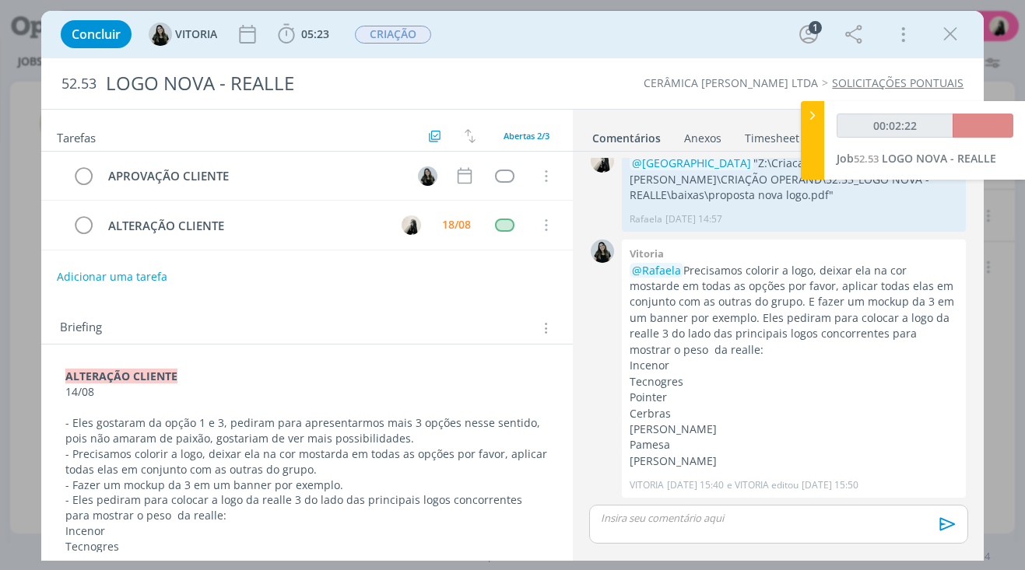
type input "00:03:00"
